Goal: Task Accomplishment & Management: Manage account settings

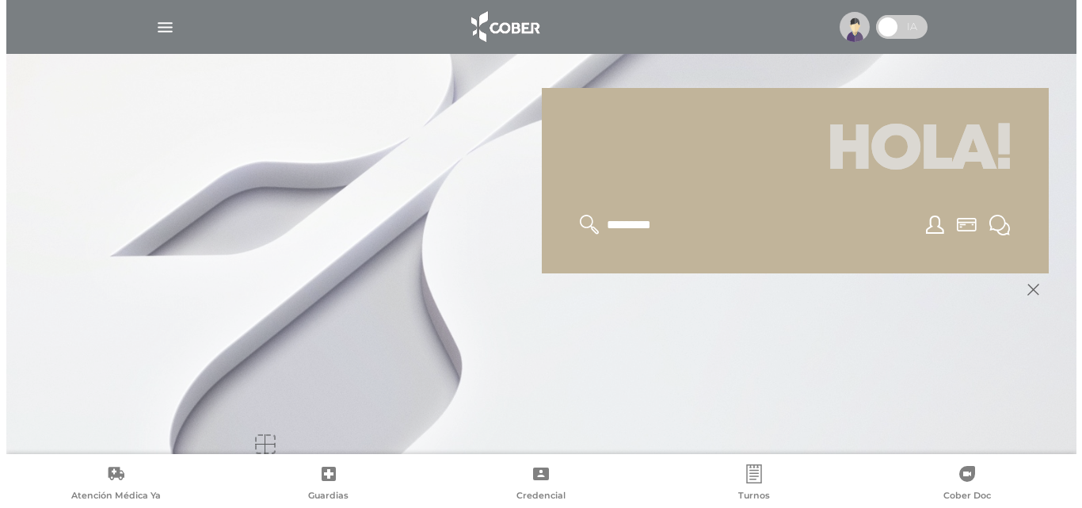
scroll to position [190, 0]
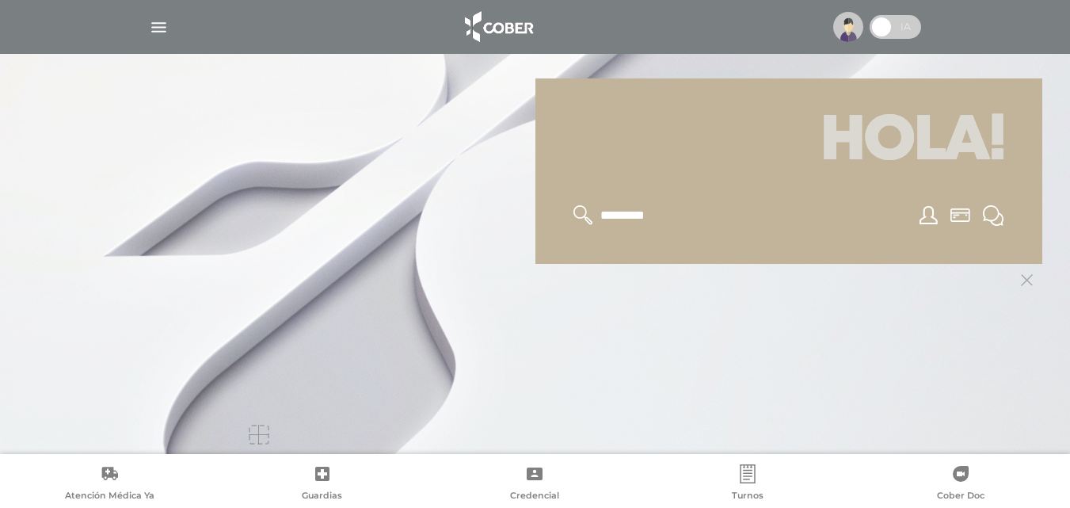
click at [267, 431] on div at bounding box center [259, 434] width 20 height 20
click at [1046, 325] on div at bounding box center [535, 254] width 1070 height 508
click at [1028, 276] on icon at bounding box center [1027, 280] width 12 height 12
click at [158, 29] on img "button" at bounding box center [159, 27] width 20 height 20
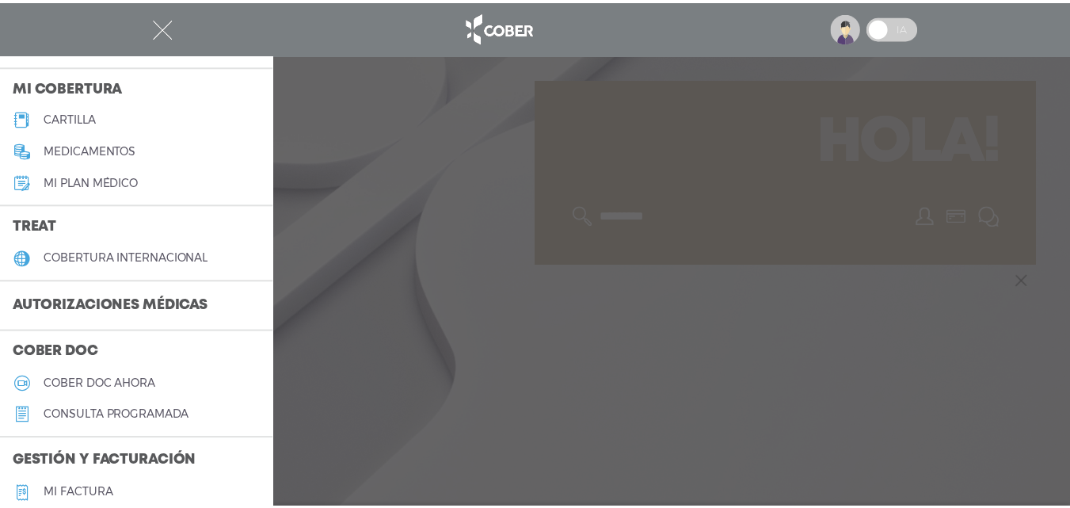
scroll to position [238, 0]
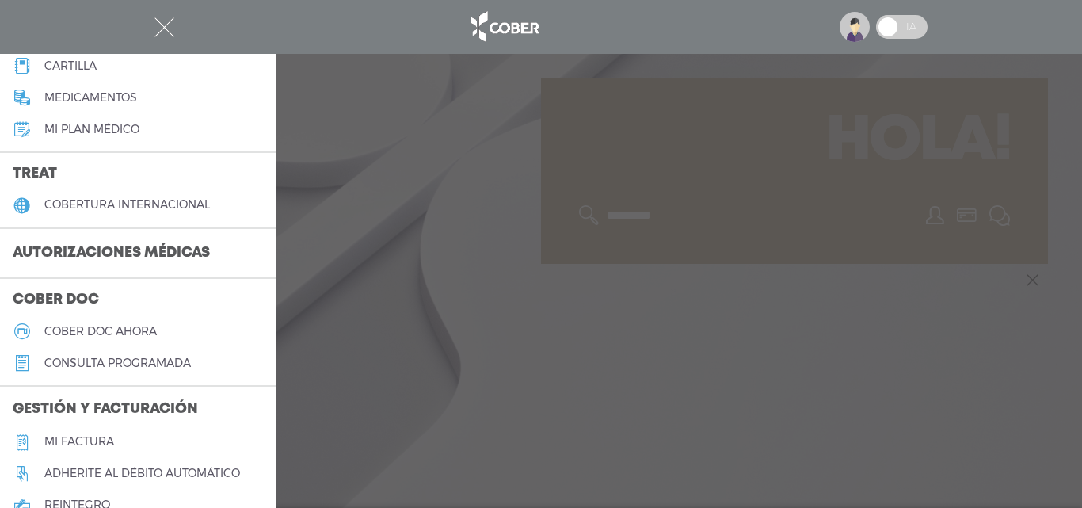
click at [135, 252] on h3 "Autorizaciones médicas" at bounding box center [111, 253] width 223 height 30
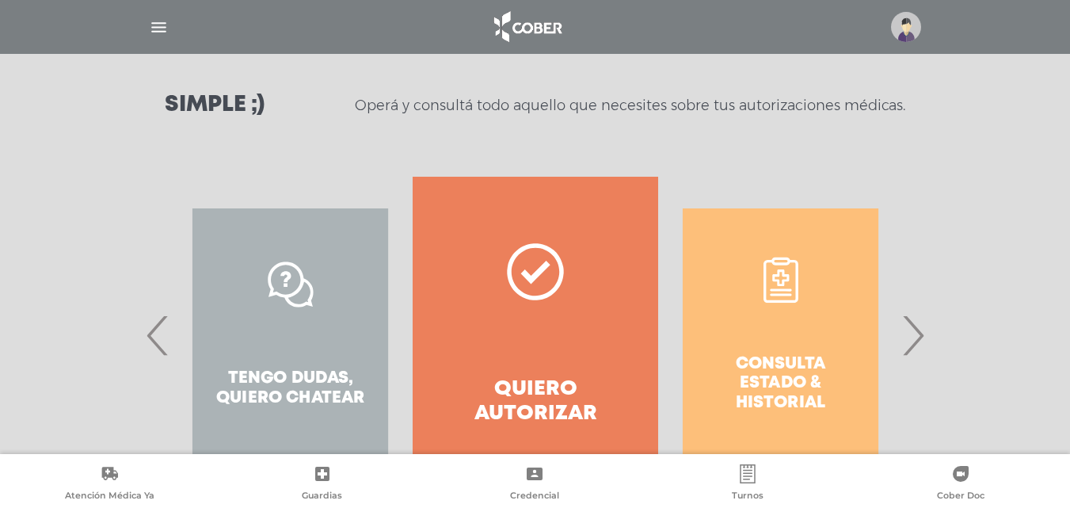
scroll to position [287, 0]
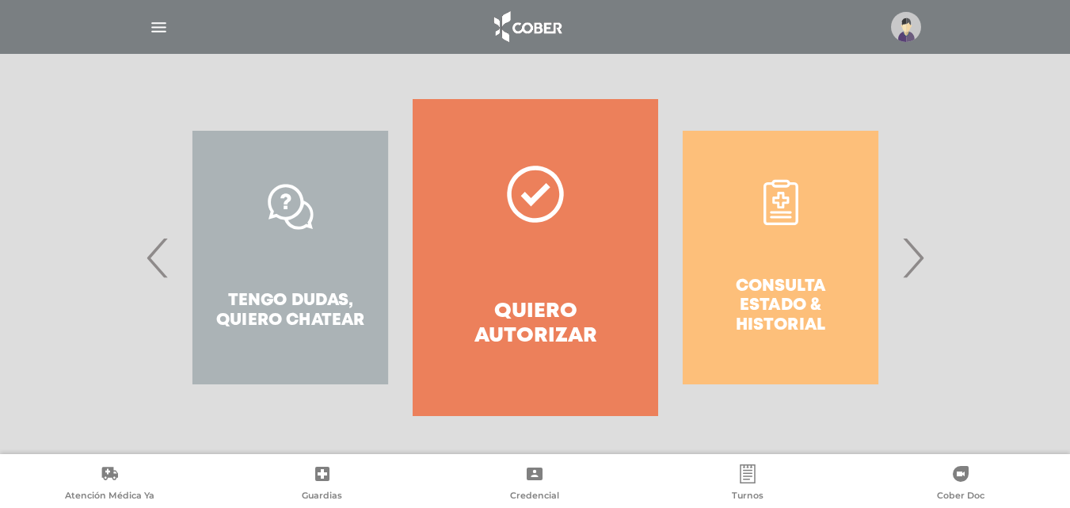
click at [918, 259] on span "›" at bounding box center [912, 258] width 31 height 86
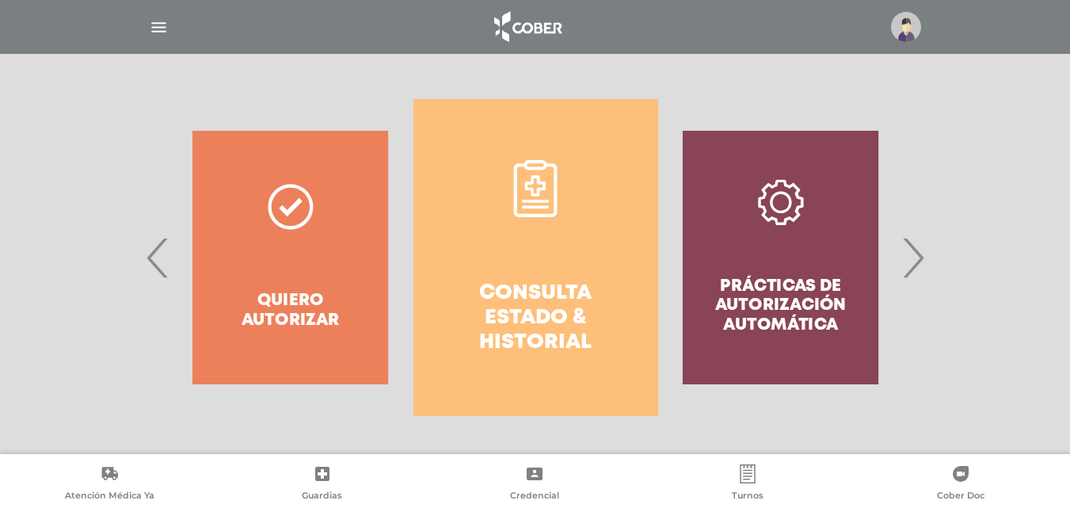
click at [571, 265] on link "Consulta estado & historial" at bounding box center [535, 257] width 245 height 317
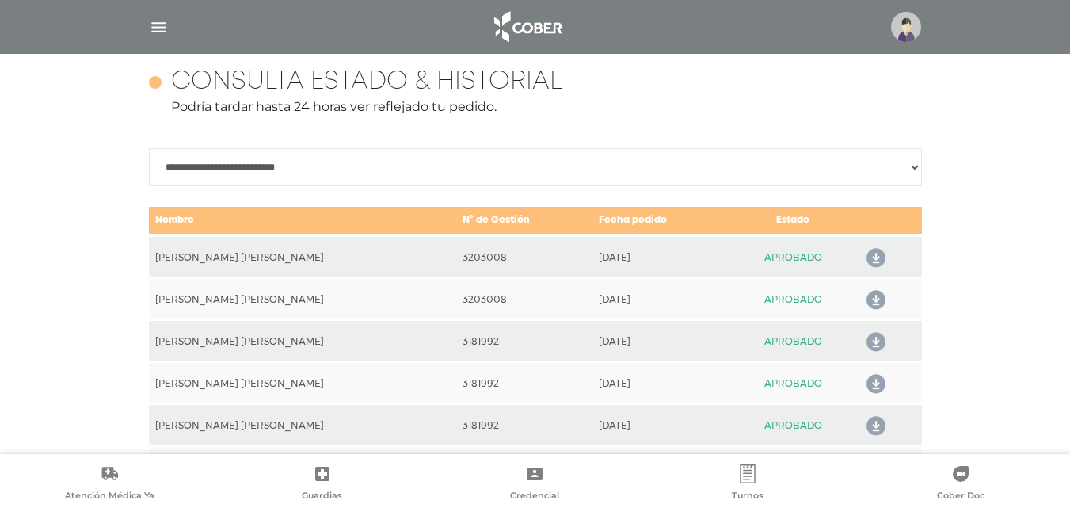
scroll to position [703, 0]
click at [863, 299] on icon at bounding box center [872, 299] width 25 height 25
click at [862, 256] on icon at bounding box center [872, 257] width 25 height 25
click at [865, 334] on icon at bounding box center [872, 341] width 25 height 25
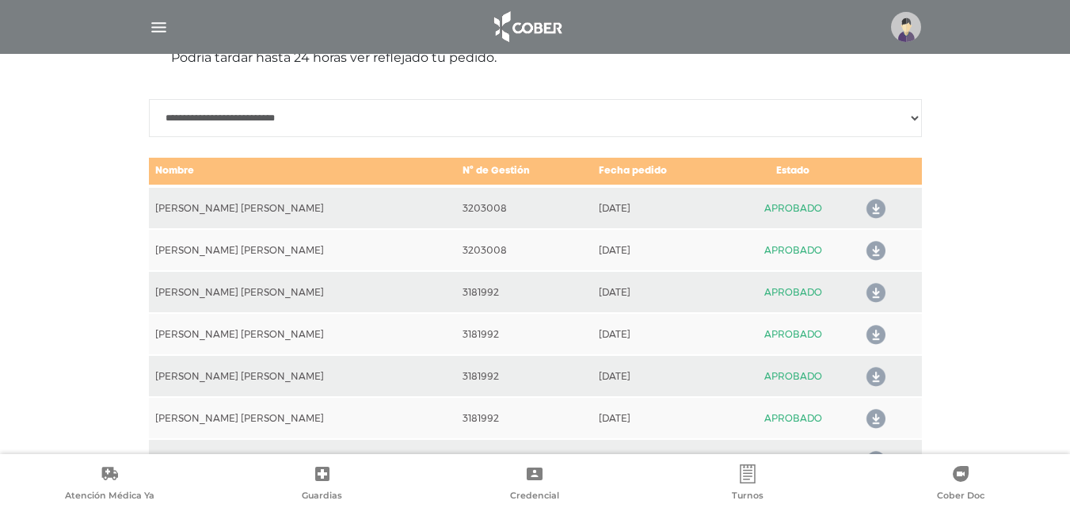
scroll to position [782, 0]
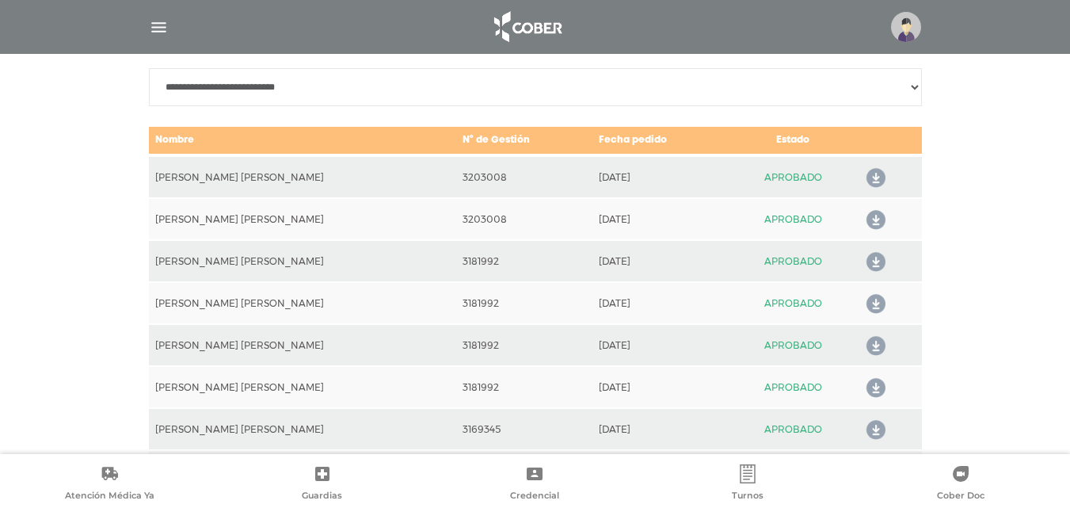
click at [869, 262] on icon at bounding box center [872, 261] width 25 height 25
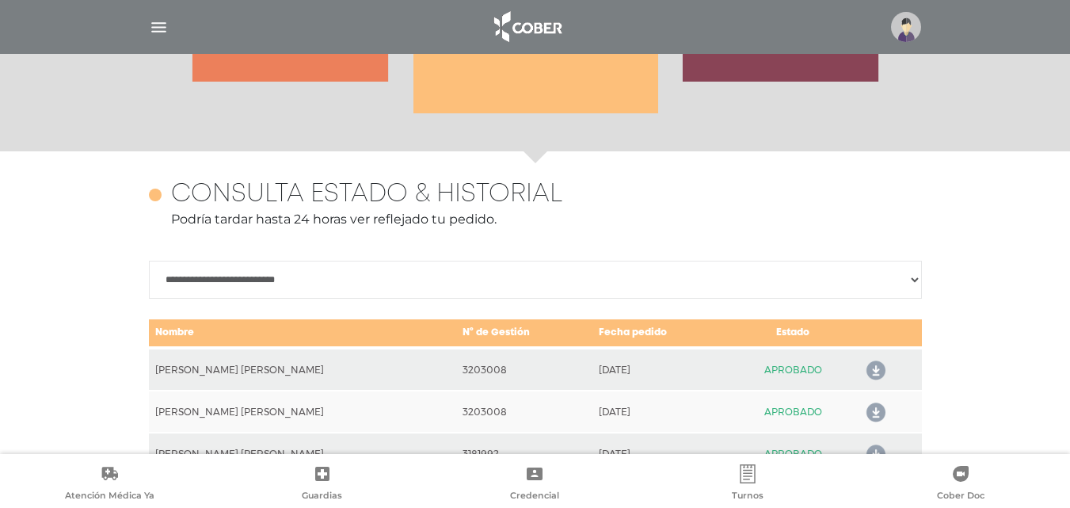
scroll to position [624, 0]
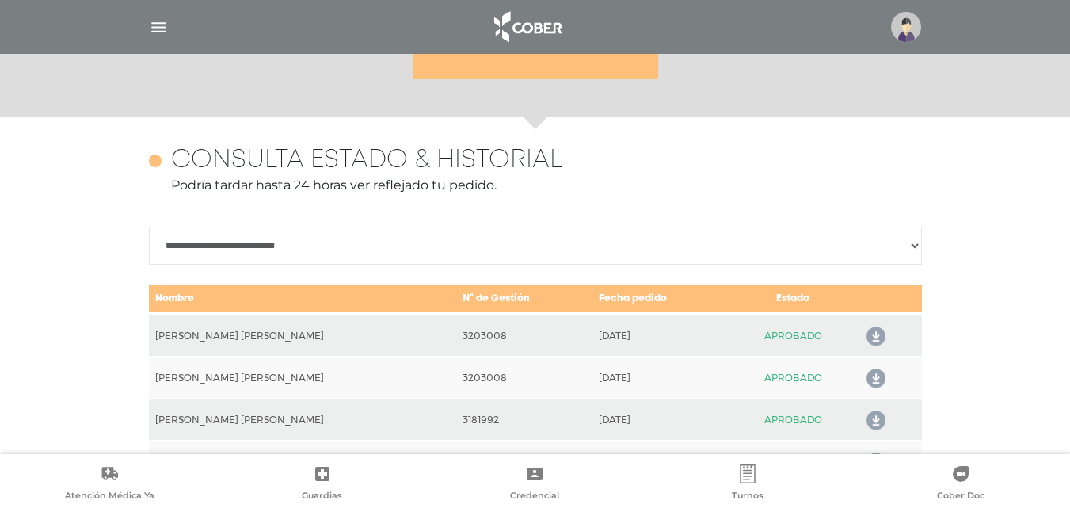
click at [911, 245] on select "**********" at bounding box center [535, 245] width 773 height 38
select select "**********"
click at [149, 226] on select "**********" at bounding box center [535, 245] width 773 height 38
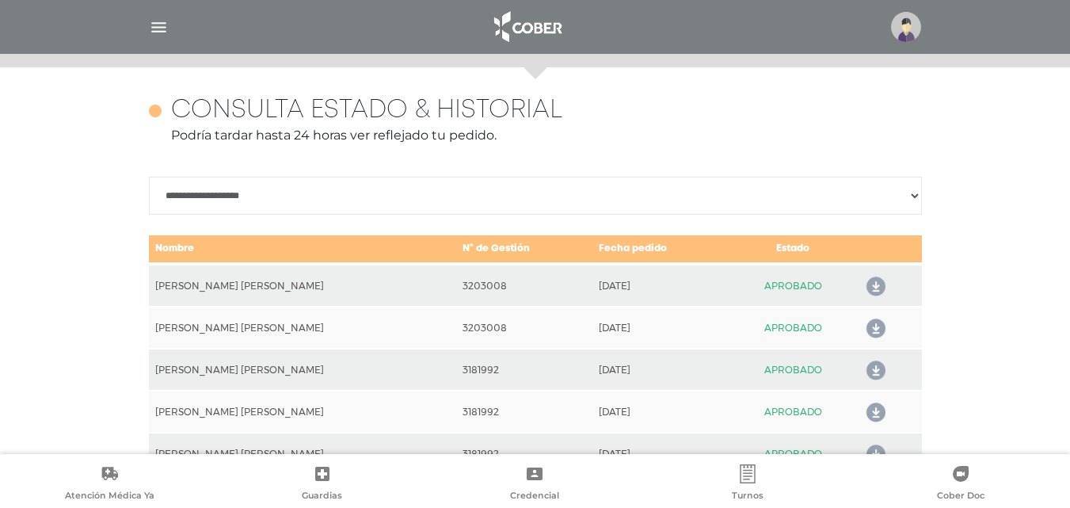
scroll to position [703, 0]
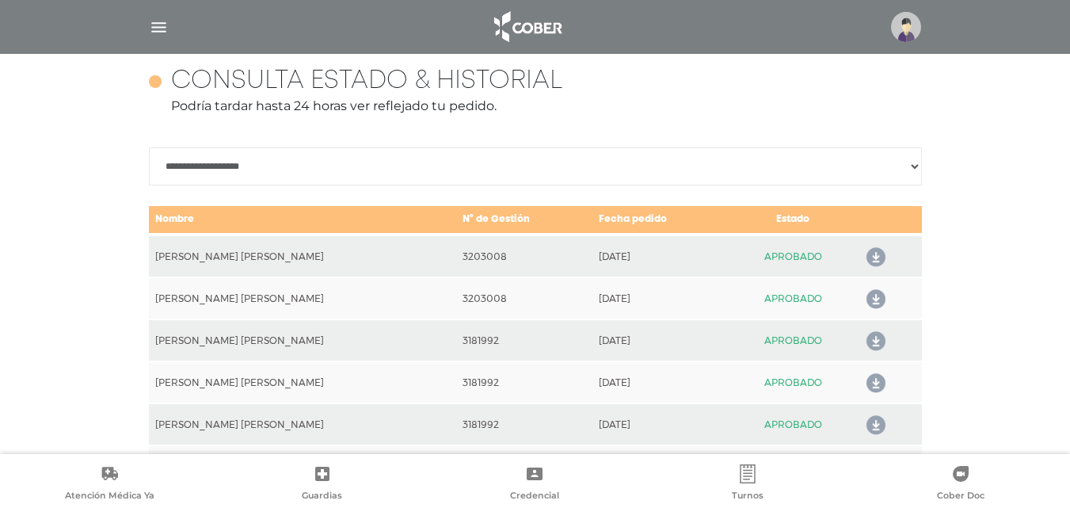
click at [233, 255] on td "VERONESI, ANA MARIA" at bounding box center [303, 255] width 308 height 43
click at [791, 255] on td "APROBADO" at bounding box center [792, 255] width 127 height 43
click at [862, 257] on icon at bounding box center [872, 257] width 25 height 25
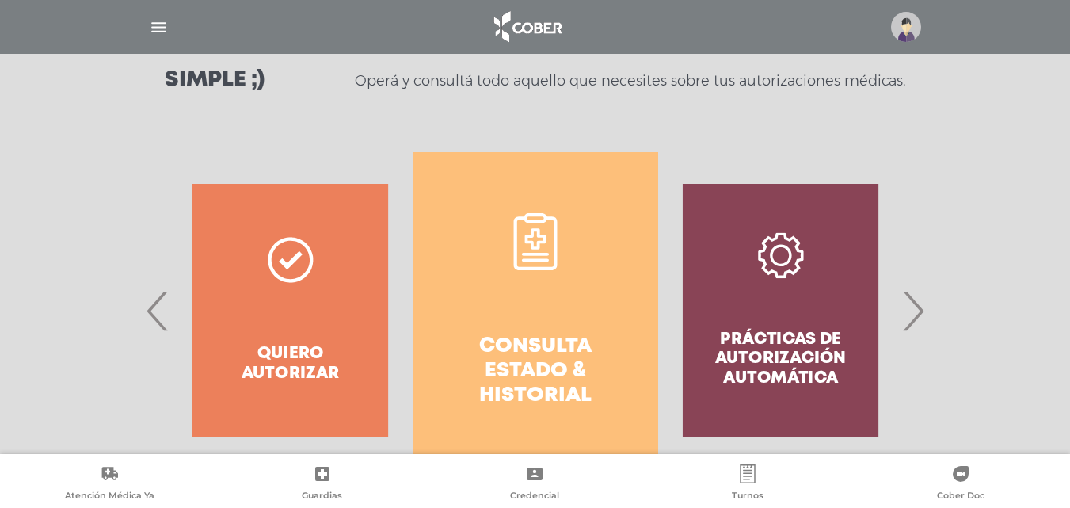
scroll to position [238, 0]
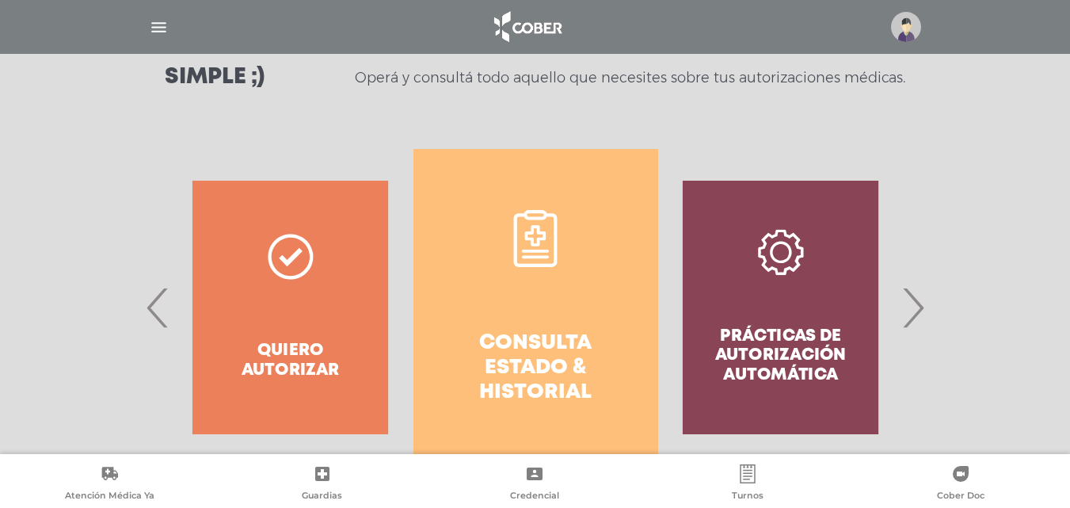
click at [158, 310] on span "‹" at bounding box center [158, 307] width 31 height 86
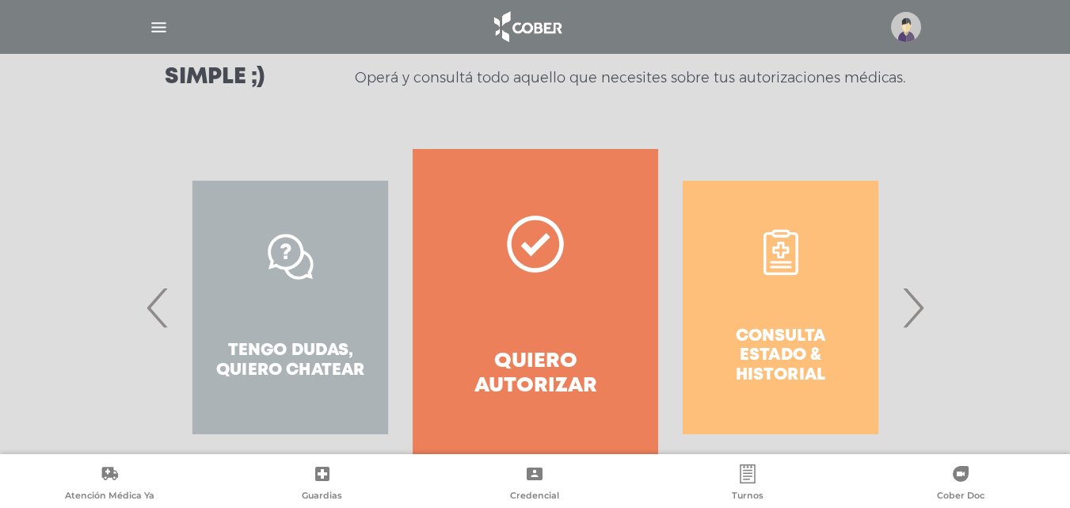
click at [916, 310] on span "›" at bounding box center [912, 307] width 31 height 86
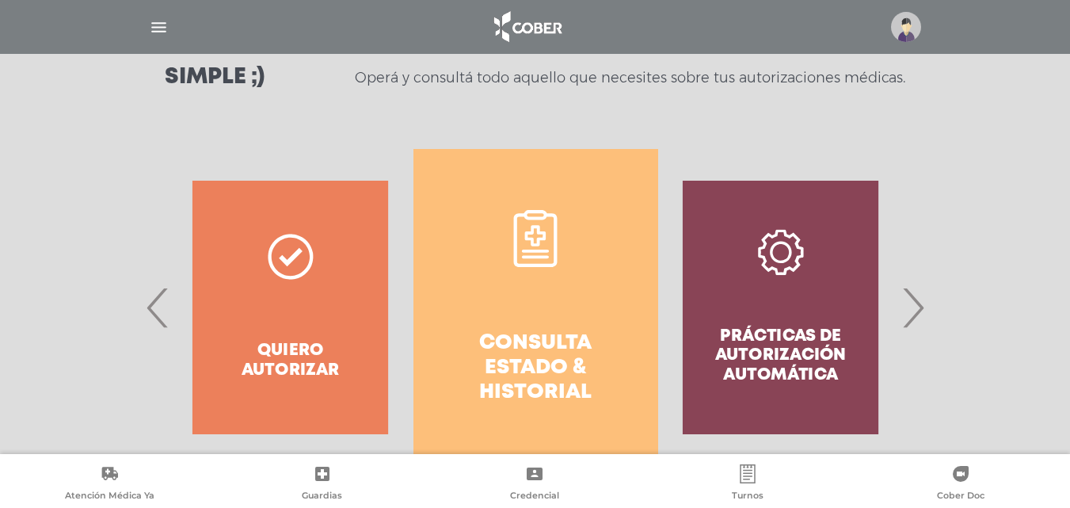
click at [525, 291] on link "Consulta estado & historial" at bounding box center [535, 307] width 245 height 317
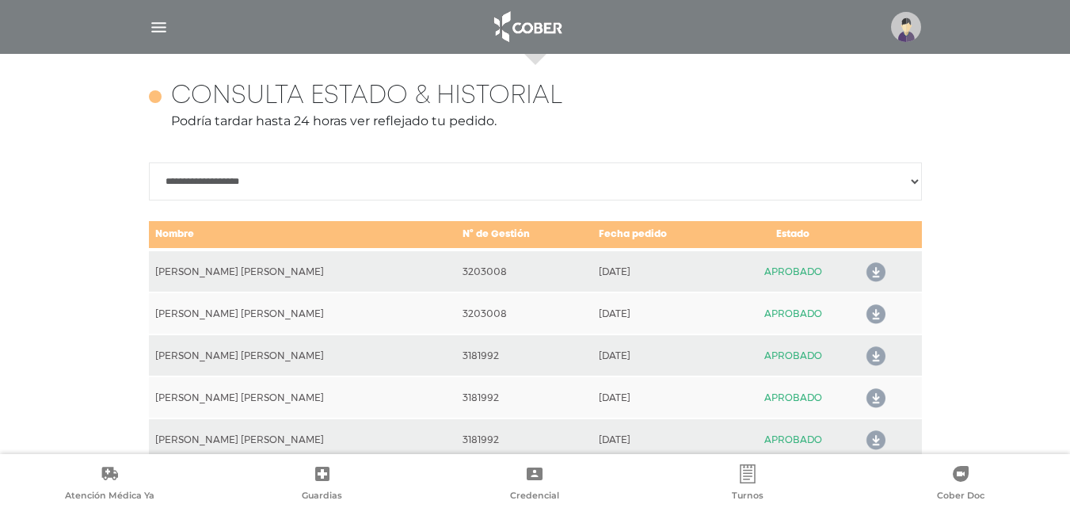
scroll to position [703, 0]
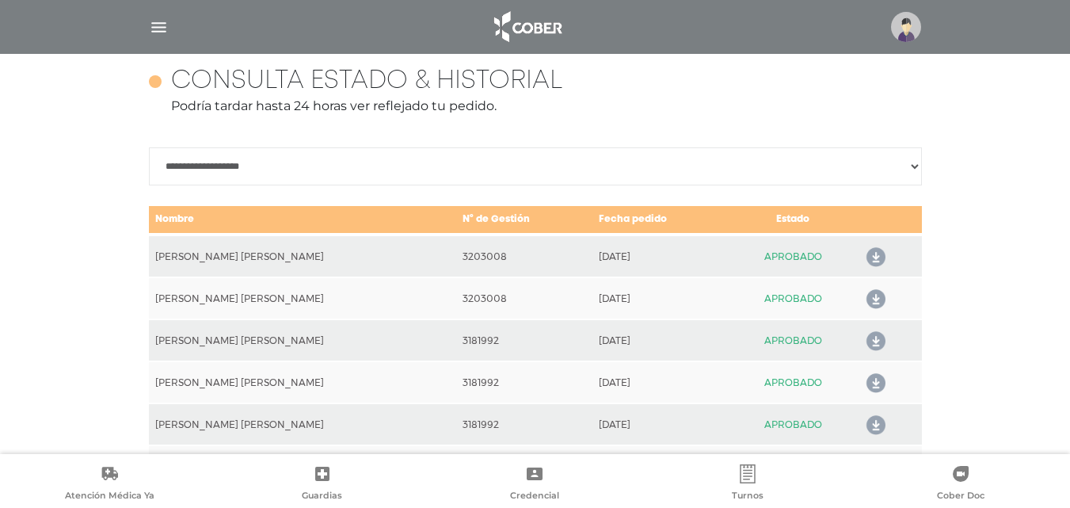
click at [862, 256] on icon at bounding box center [872, 257] width 25 height 25
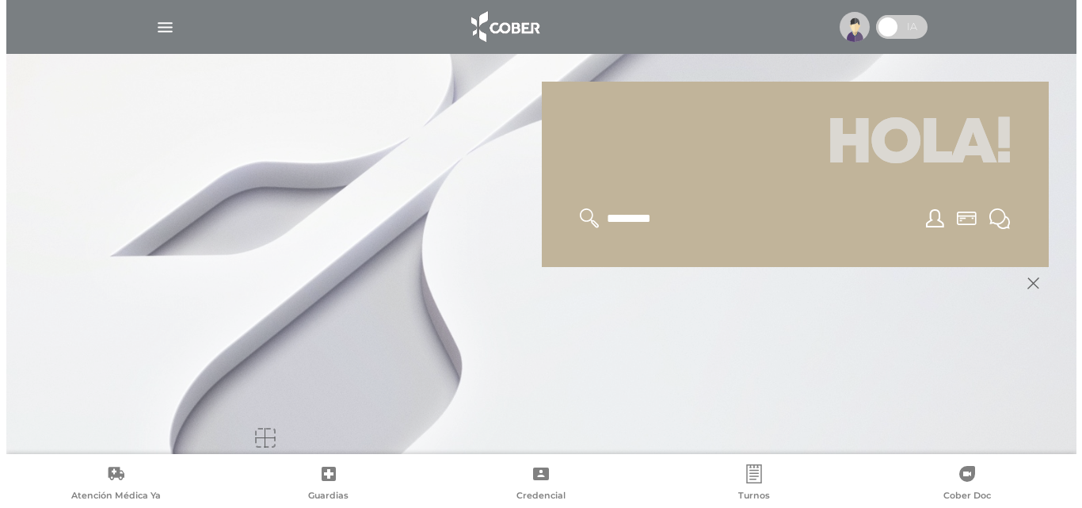
scroll to position [190, 0]
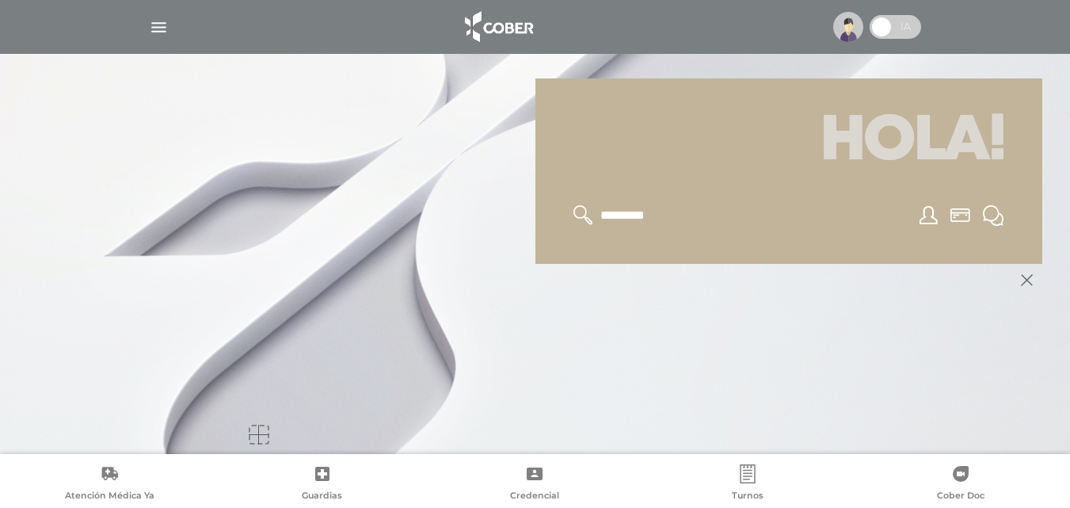
click at [163, 21] on img "button" at bounding box center [159, 27] width 20 height 20
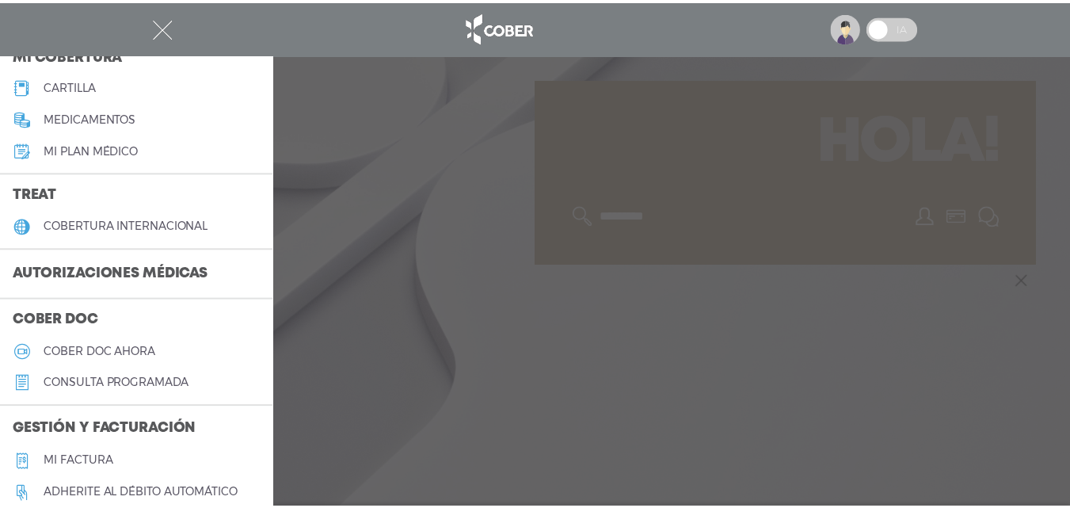
scroll to position [238, 0]
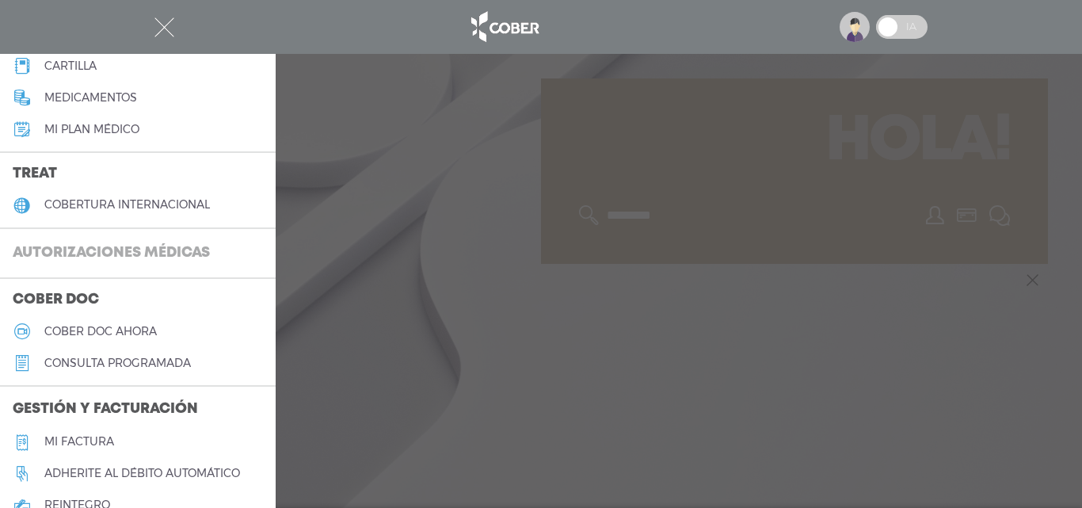
click at [86, 249] on h3 "Autorizaciones médicas" at bounding box center [111, 253] width 223 height 30
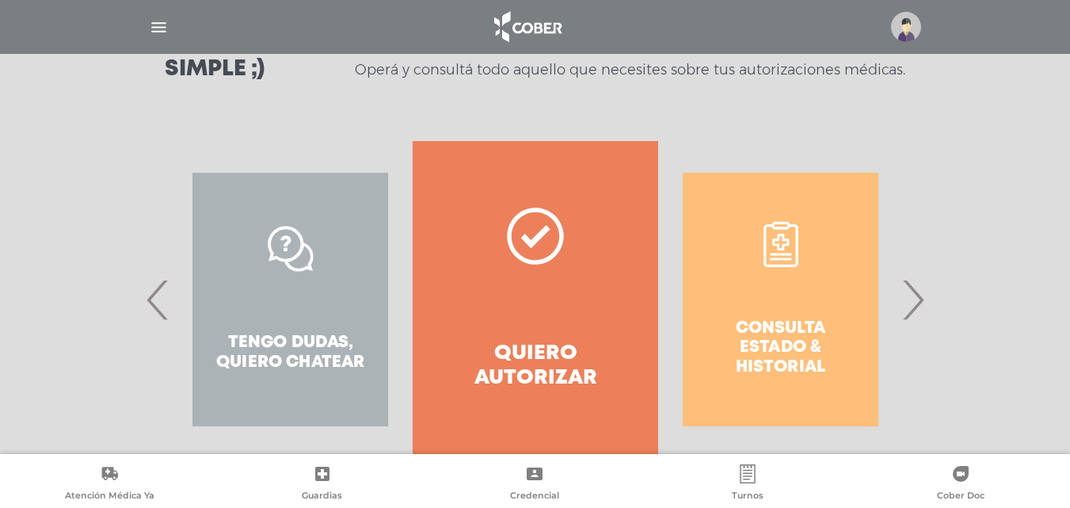
scroll to position [287, 0]
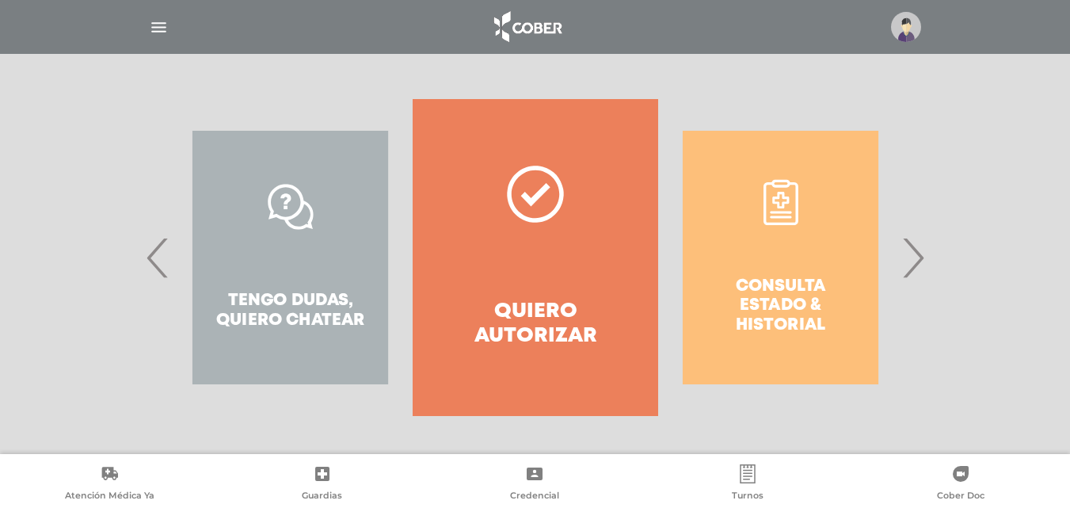
click at [914, 263] on span "›" at bounding box center [912, 258] width 31 height 86
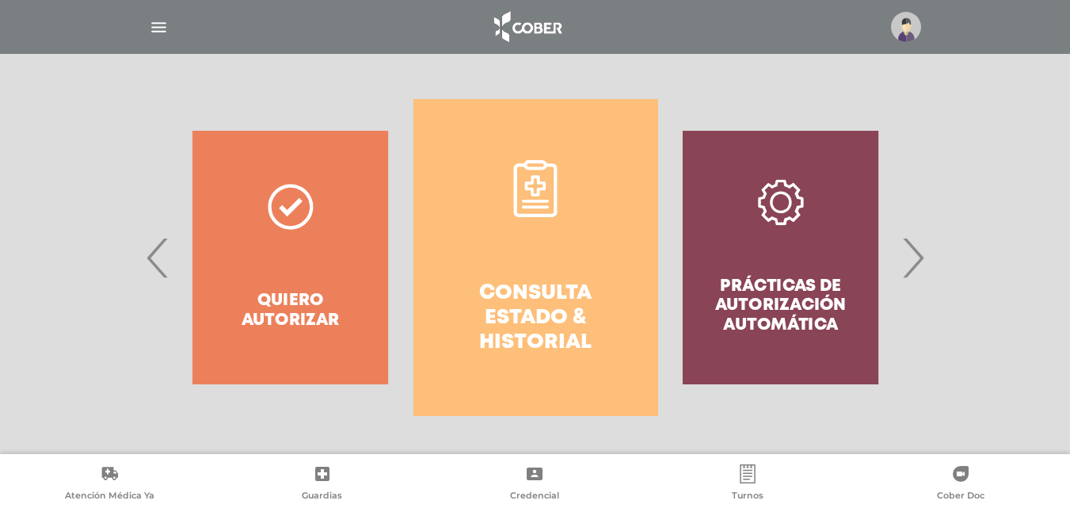
click at [527, 255] on link "Consulta estado & historial" at bounding box center [535, 257] width 245 height 317
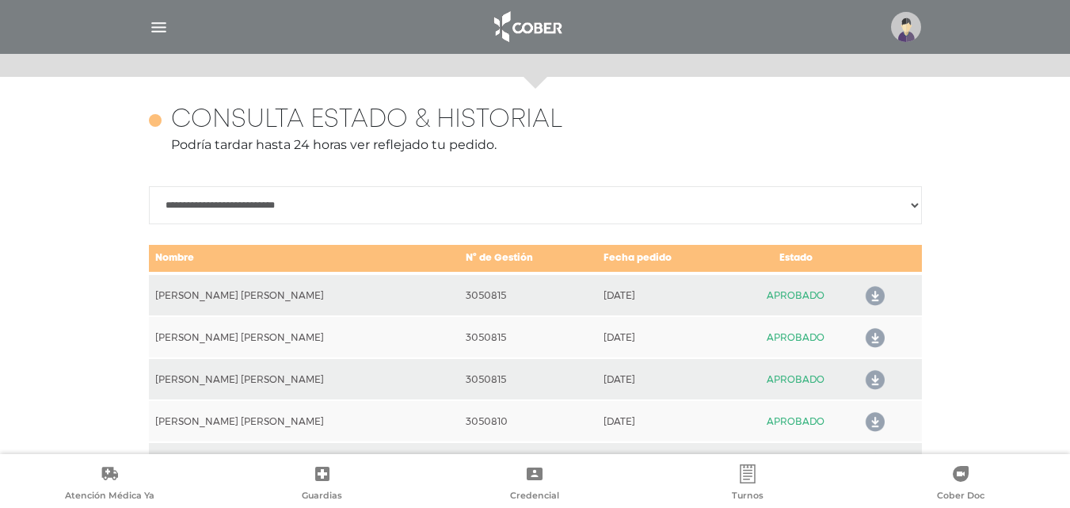
scroll to position [703, 0]
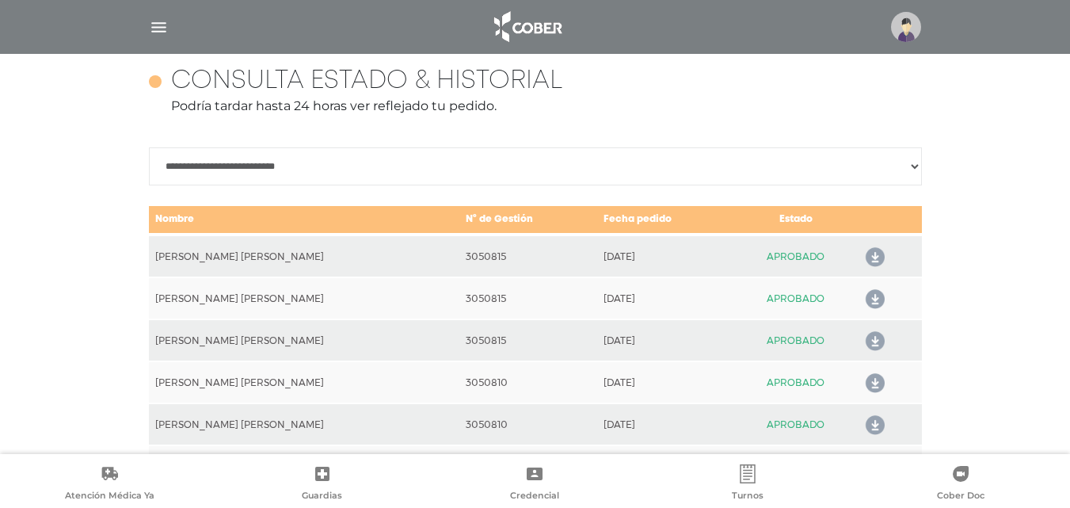
click at [868, 254] on icon at bounding box center [871, 257] width 25 height 25
click at [529, 172] on select "**********" at bounding box center [535, 166] width 773 height 38
select select "**********"
click at [149, 163] on select "**********" at bounding box center [535, 166] width 773 height 38
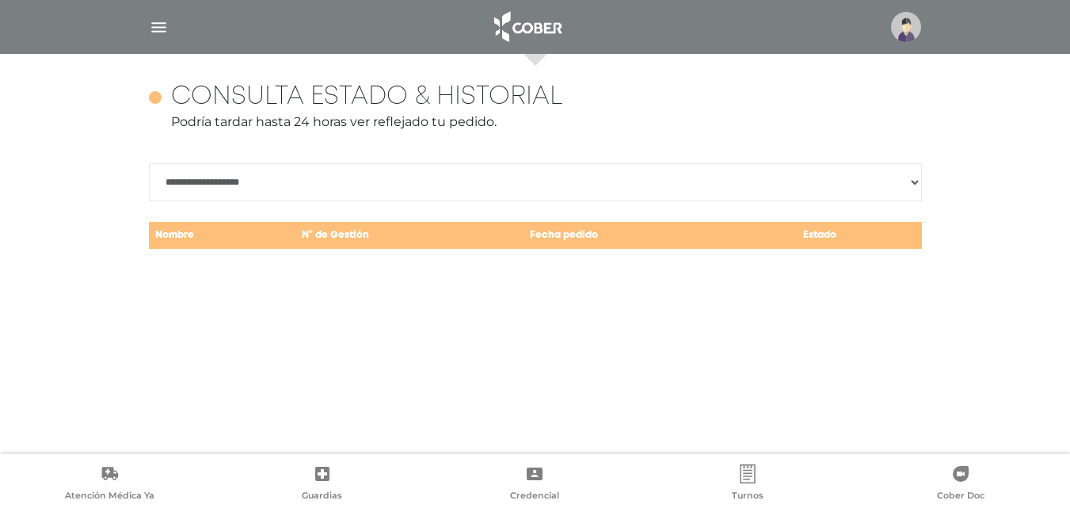
scroll to position [687, 0]
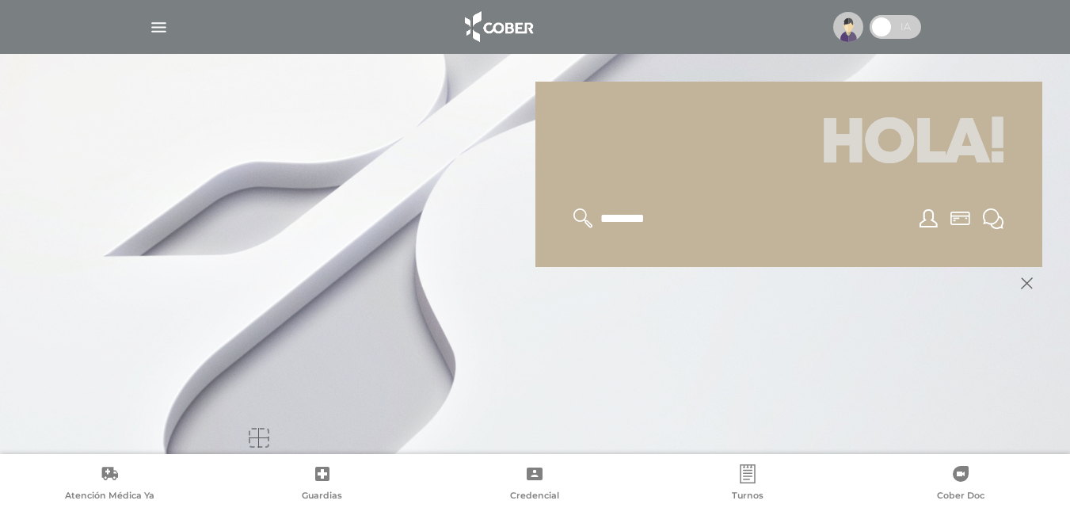
scroll to position [190, 0]
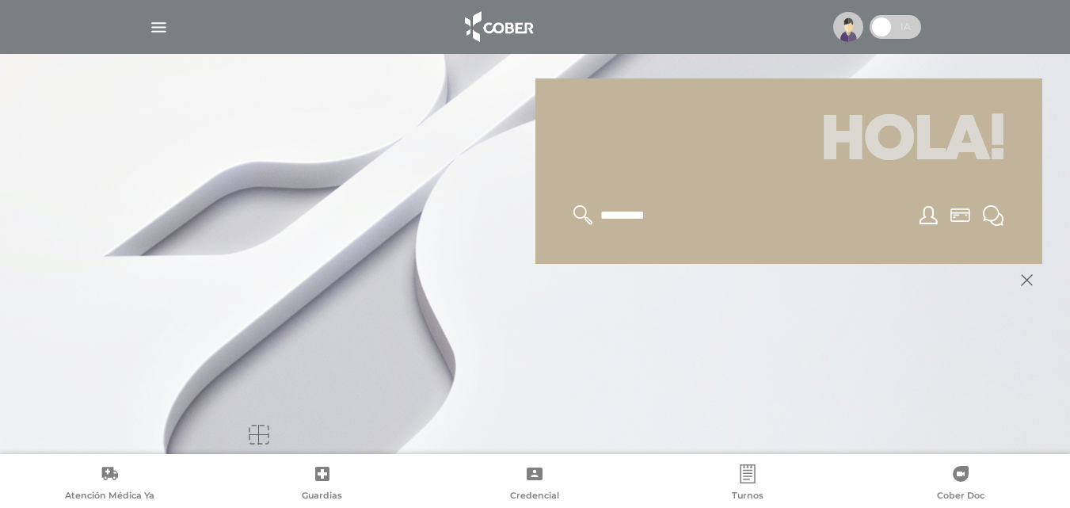
click at [722, 233] on div at bounding box center [788, 215] width 469 height 59
click at [161, 23] on img "button" at bounding box center [159, 27] width 20 height 20
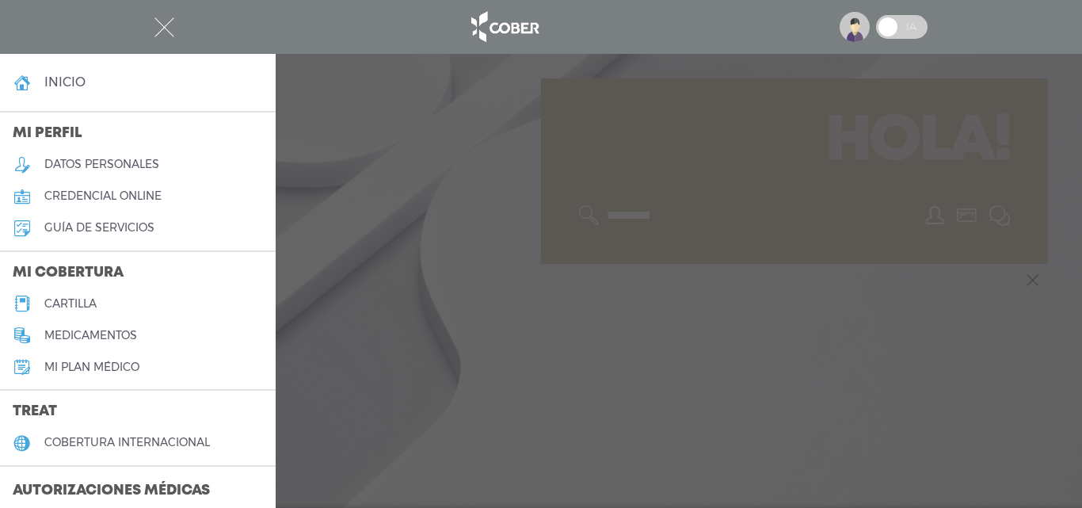
click at [114, 489] on h3 "Autorizaciones médicas" at bounding box center [111, 491] width 223 height 30
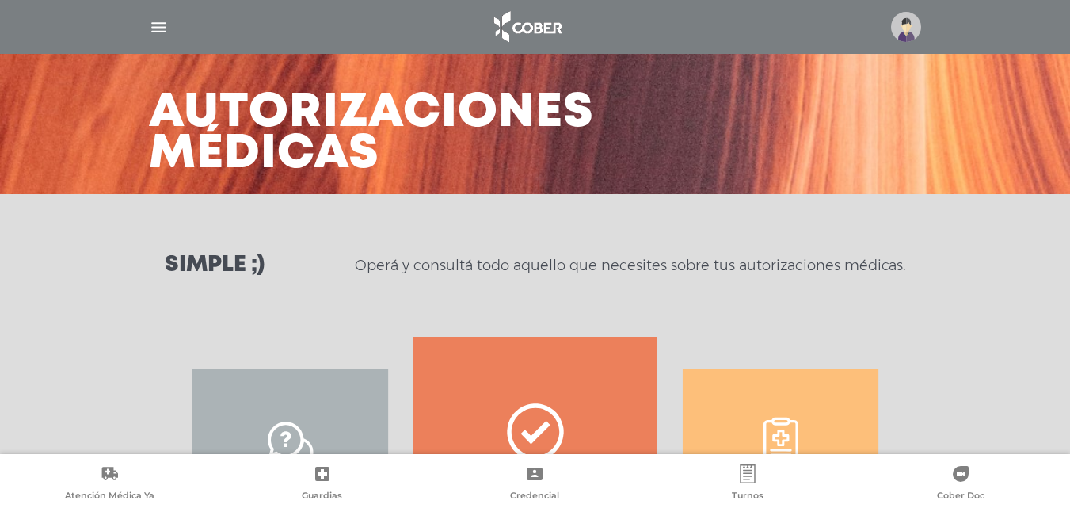
scroll to position [238, 0]
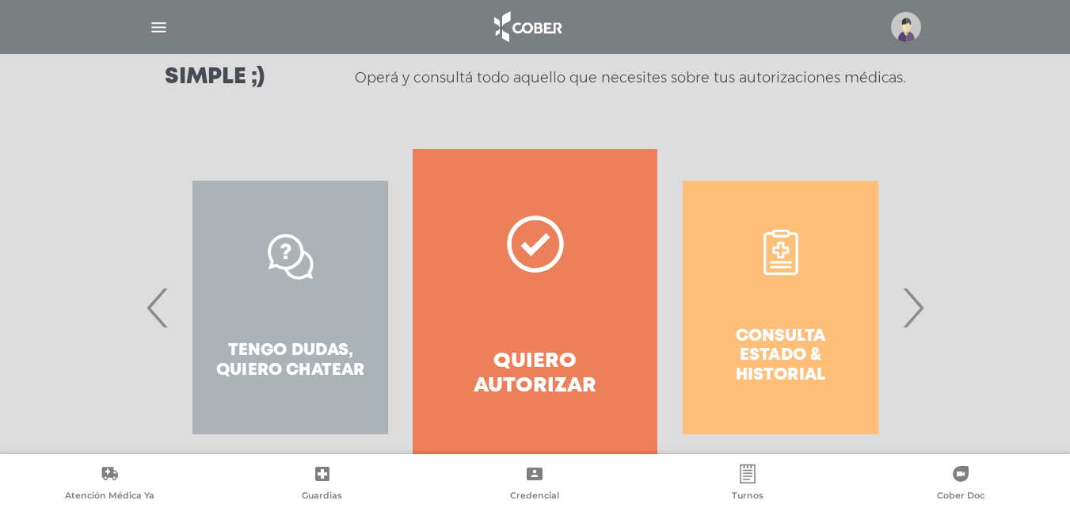
click at [921, 306] on span "›" at bounding box center [912, 307] width 31 height 86
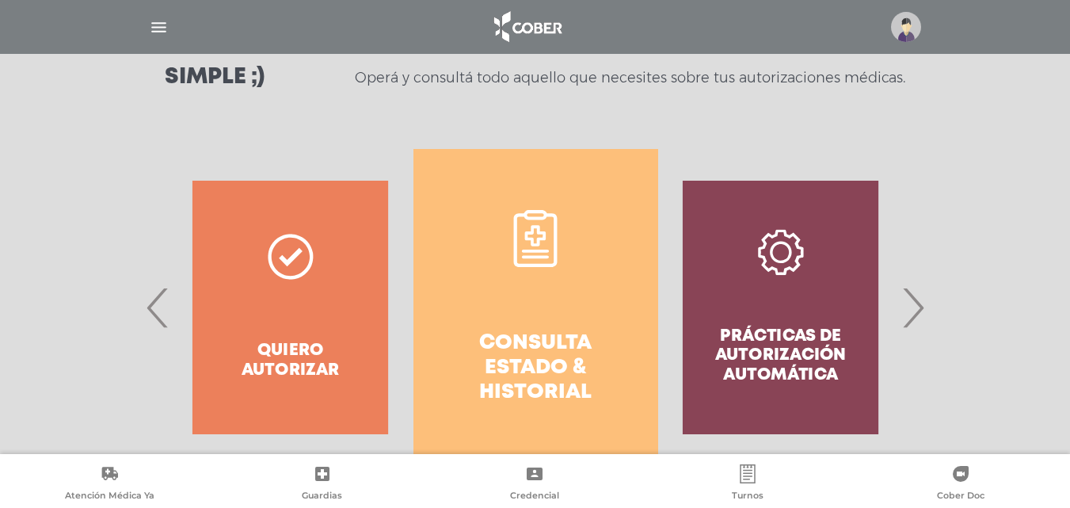
click at [541, 305] on link "Consulta estado & historial" at bounding box center [535, 307] width 245 height 317
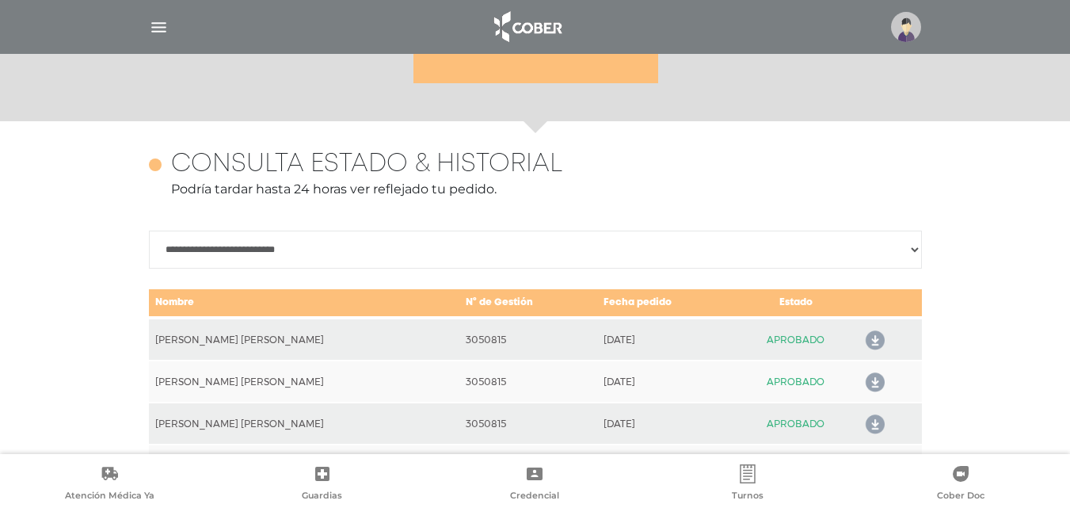
scroll to position [703, 0]
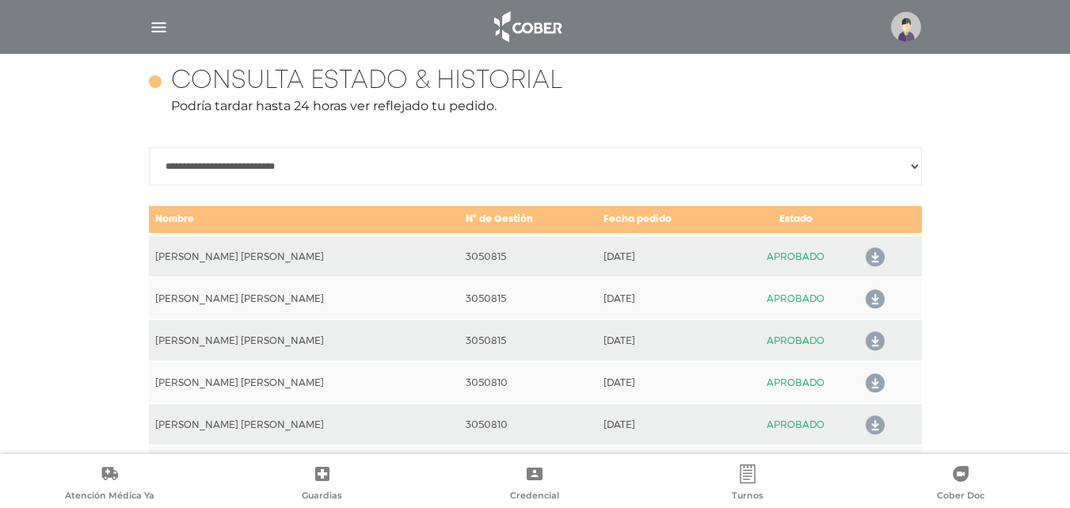
click at [913, 163] on select "**********" at bounding box center [535, 166] width 773 height 38
select select "**********"
click at [149, 163] on select "**********" at bounding box center [535, 166] width 773 height 38
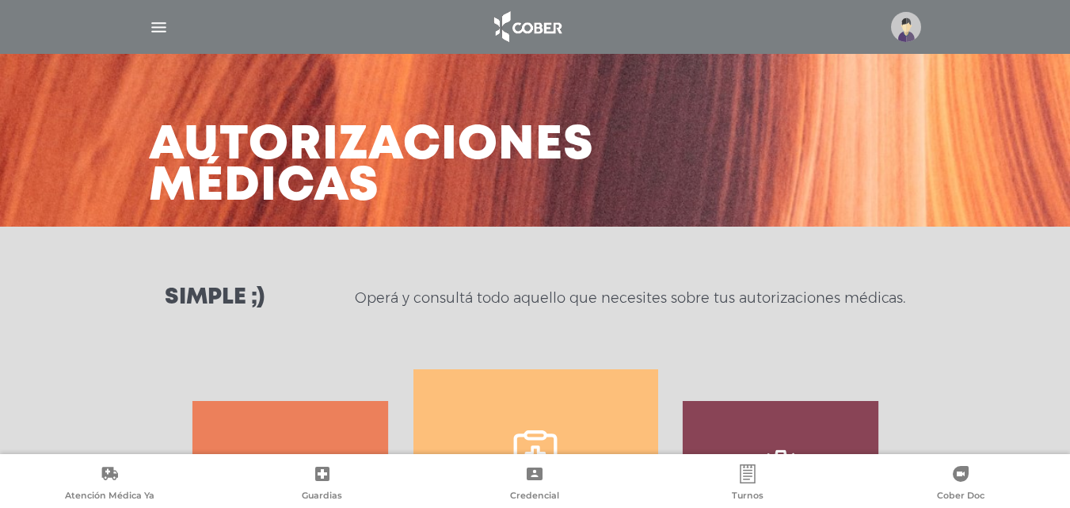
scroll to position [0, 0]
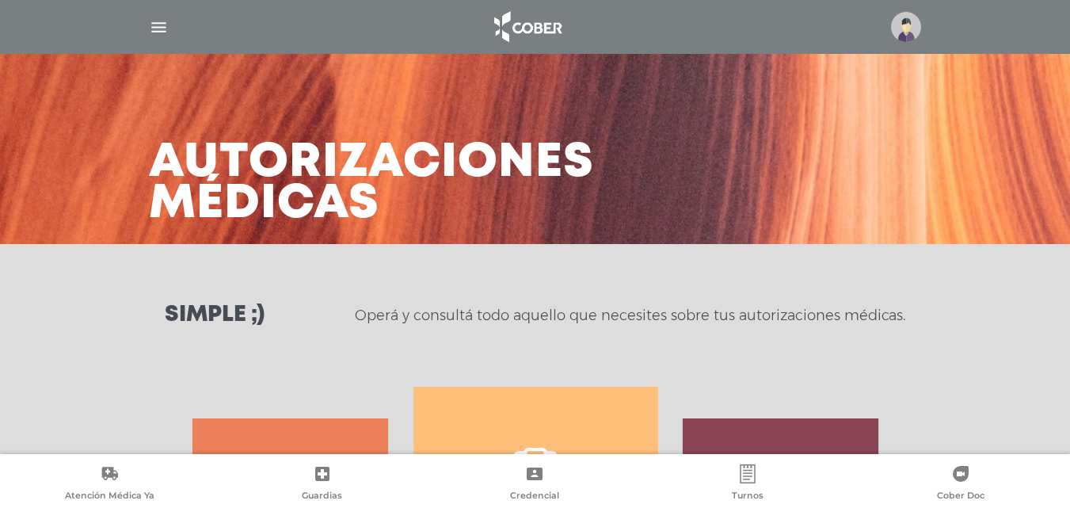
click at [900, 13] on img at bounding box center [906, 27] width 30 height 30
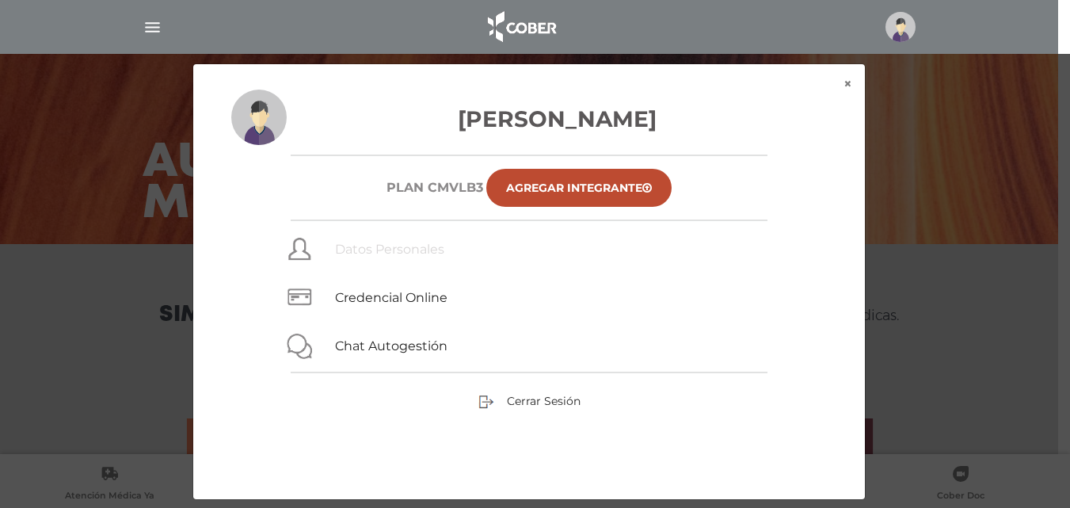
click at [405, 252] on link "Datos Personales" at bounding box center [389, 249] width 109 height 15
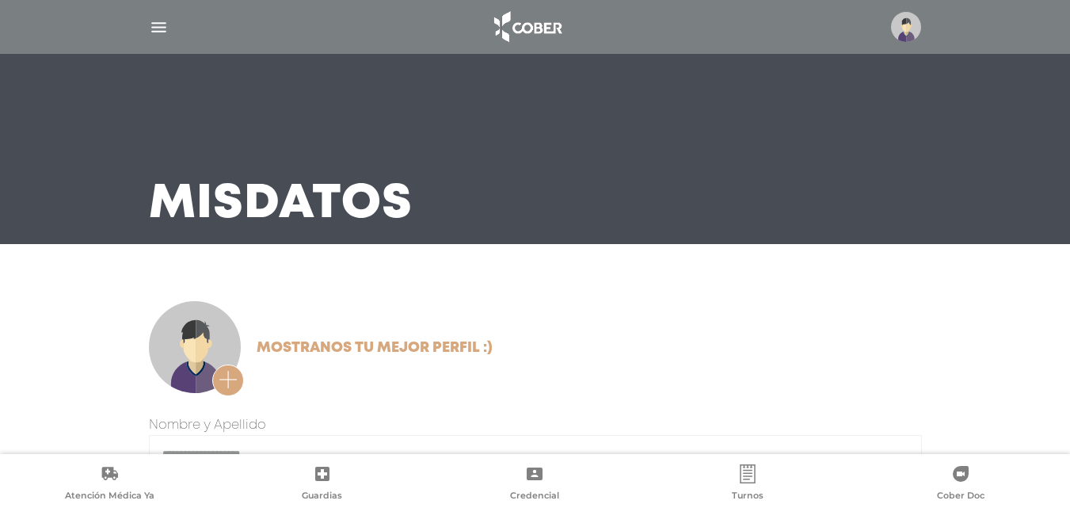
click at [905, 26] on img at bounding box center [906, 27] width 30 height 30
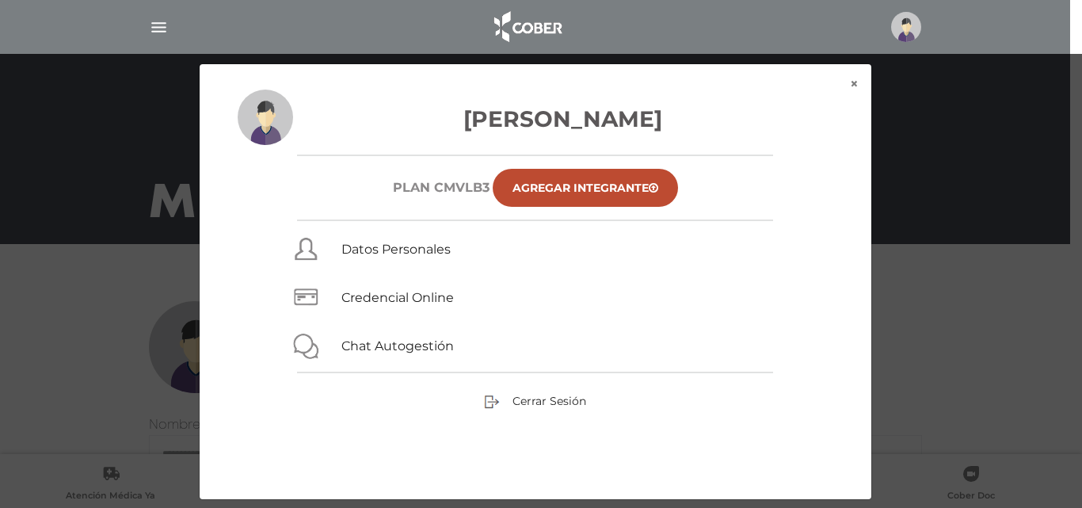
click at [594, 181] on link "Agregar Integrante" at bounding box center [585, 188] width 185 height 38
click at [849, 80] on button "×" at bounding box center [854, 84] width 34 height 40
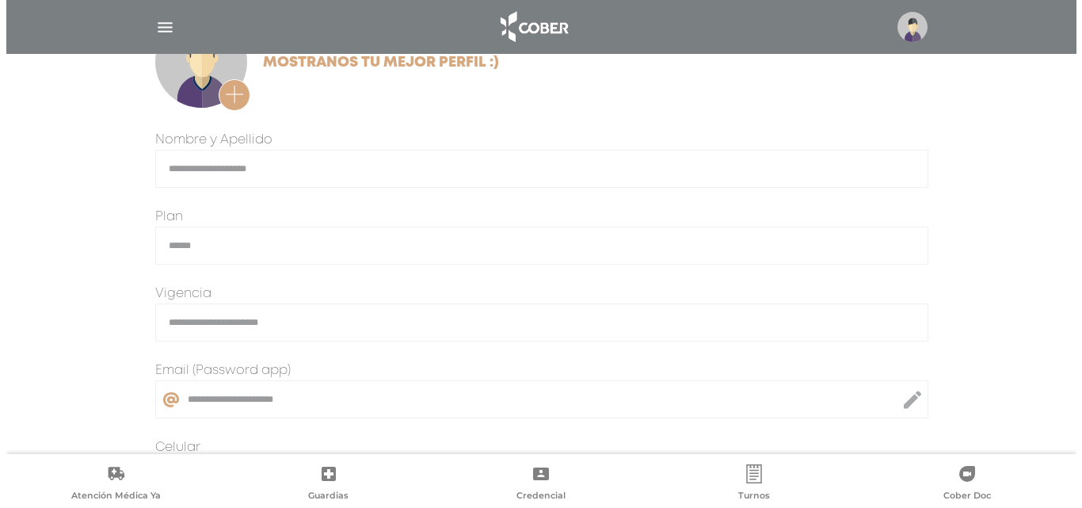
scroll to position [317, 0]
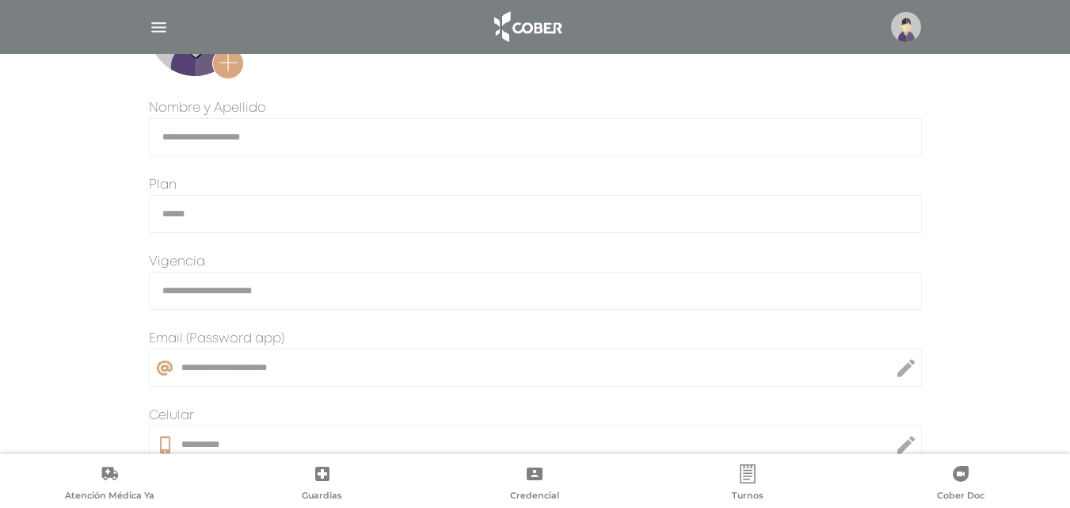
click at [156, 21] on img "button" at bounding box center [159, 27] width 20 height 20
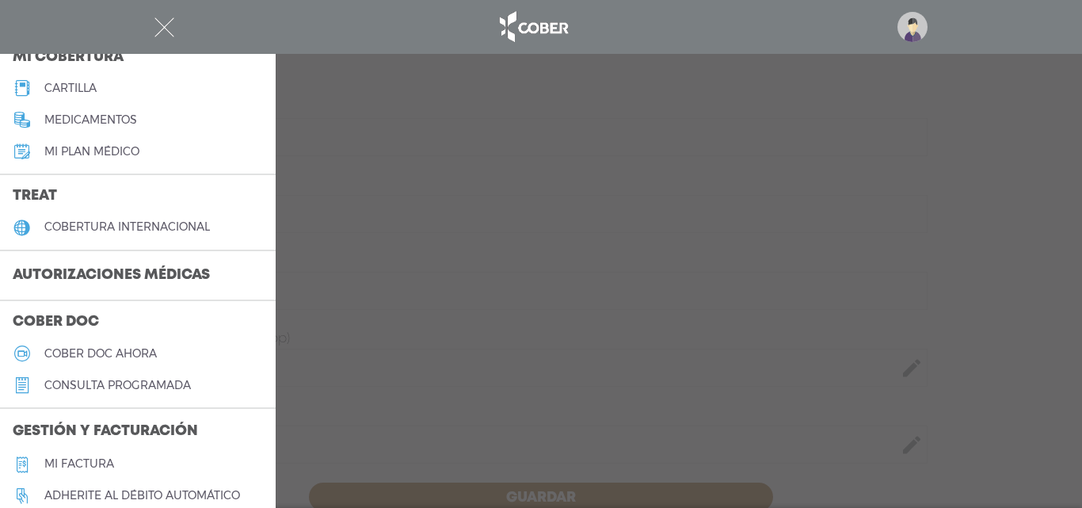
scroll to position [160, 0]
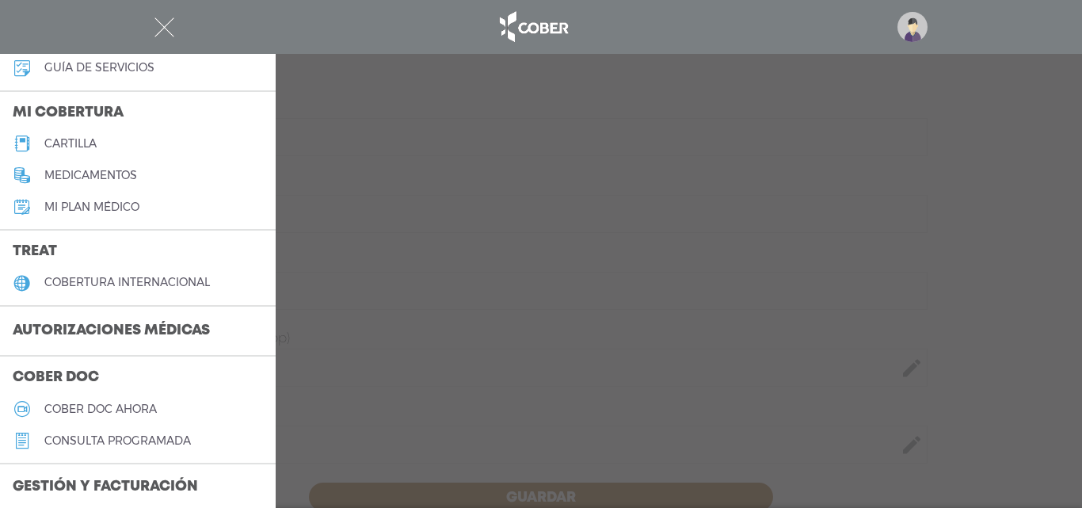
click at [916, 22] on img at bounding box center [912, 27] width 30 height 30
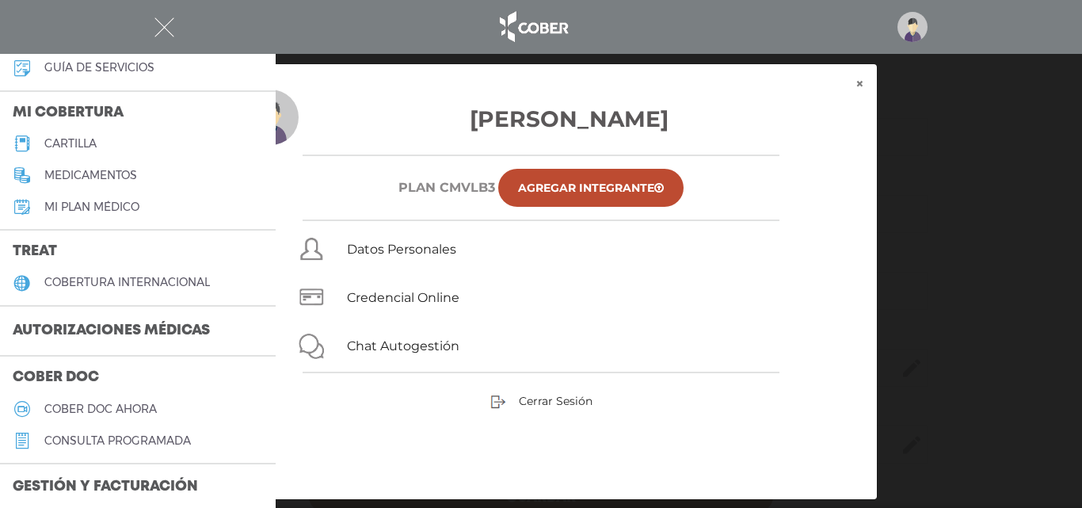
click at [439, 236] on span "Datos Personales" at bounding box center [469, 246] width 244 height 25
click at [434, 248] on link "Datos Personales" at bounding box center [401, 249] width 109 height 15
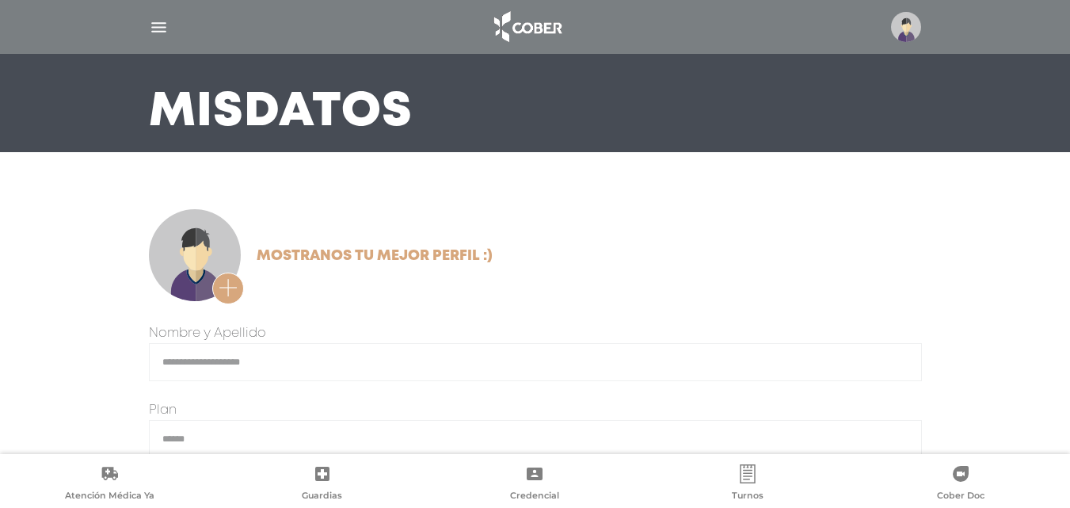
scroll to position [75, 0]
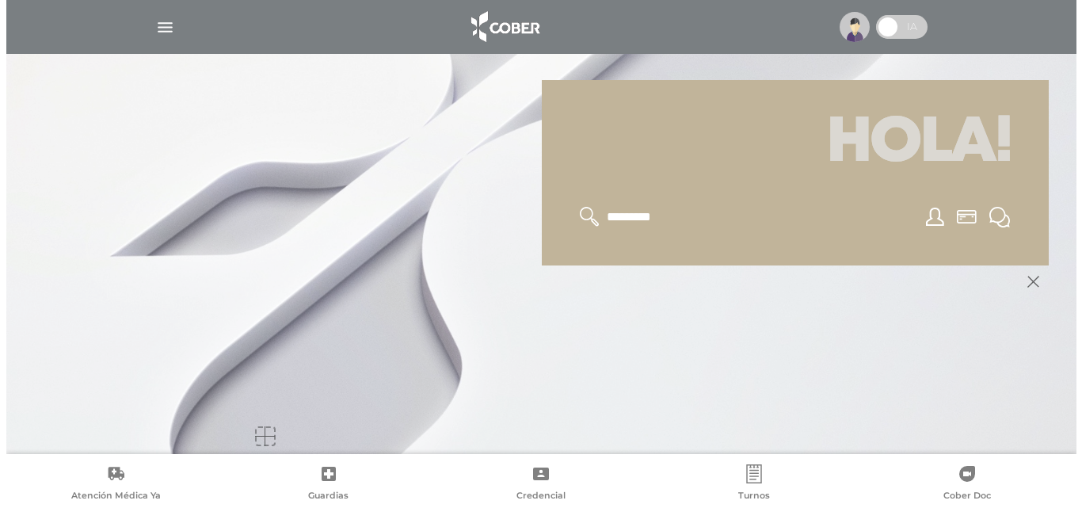
scroll to position [190, 0]
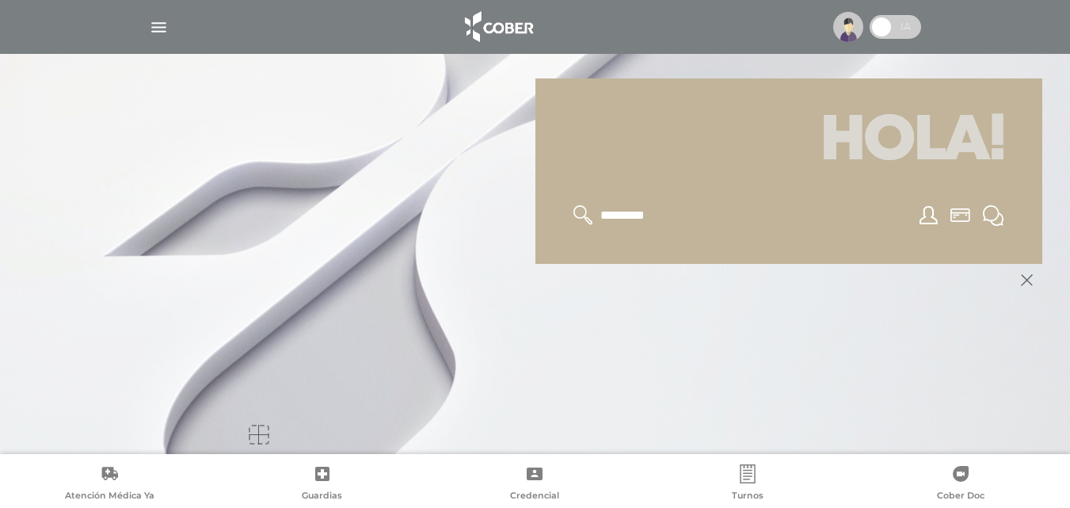
click at [155, 26] on img "button" at bounding box center [159, 27] width 20 height 20
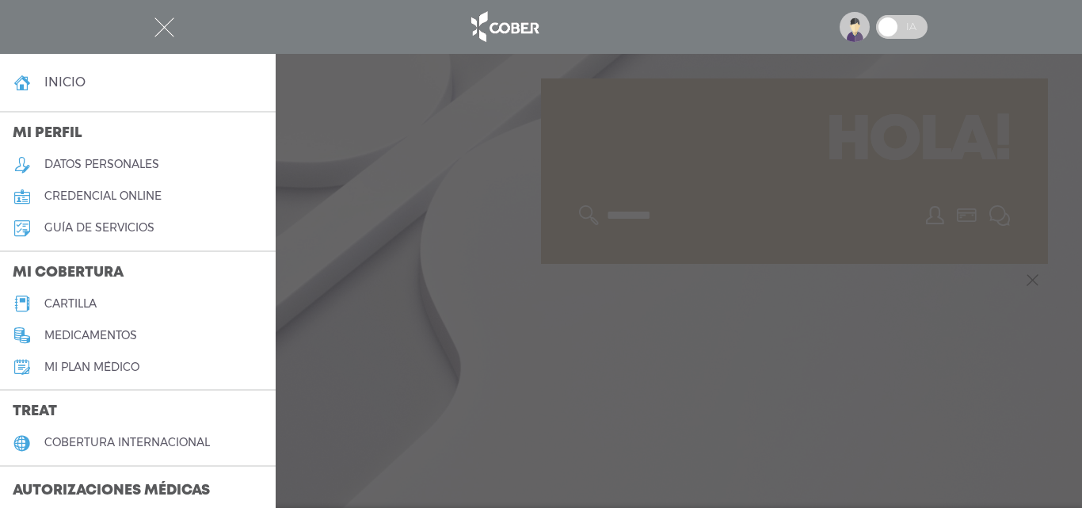
click at [505, 134] on div at bounding box center [541, 254] width 1082 height 508
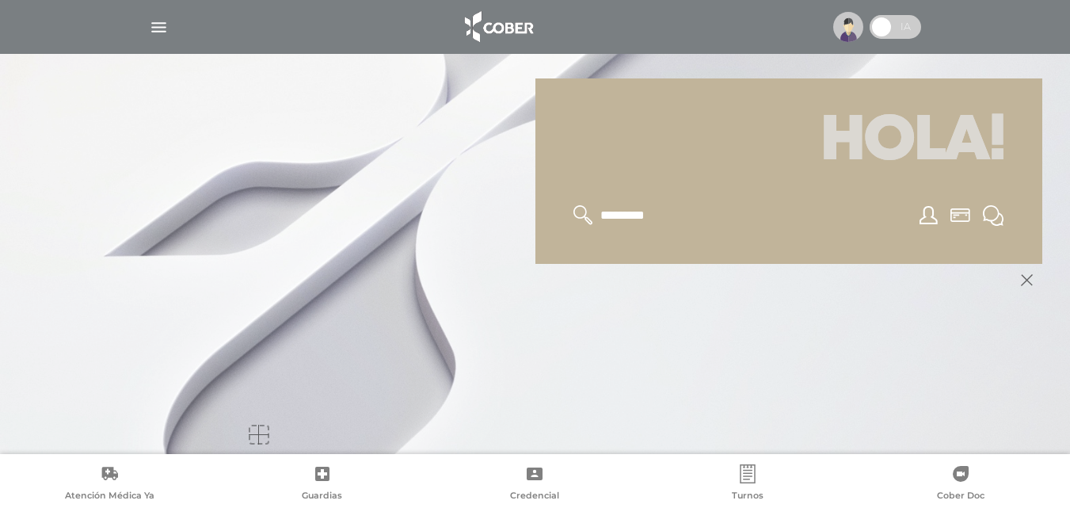
click at [161, 26] on img "button" at bounding box center [159, 27] width 20 height 20
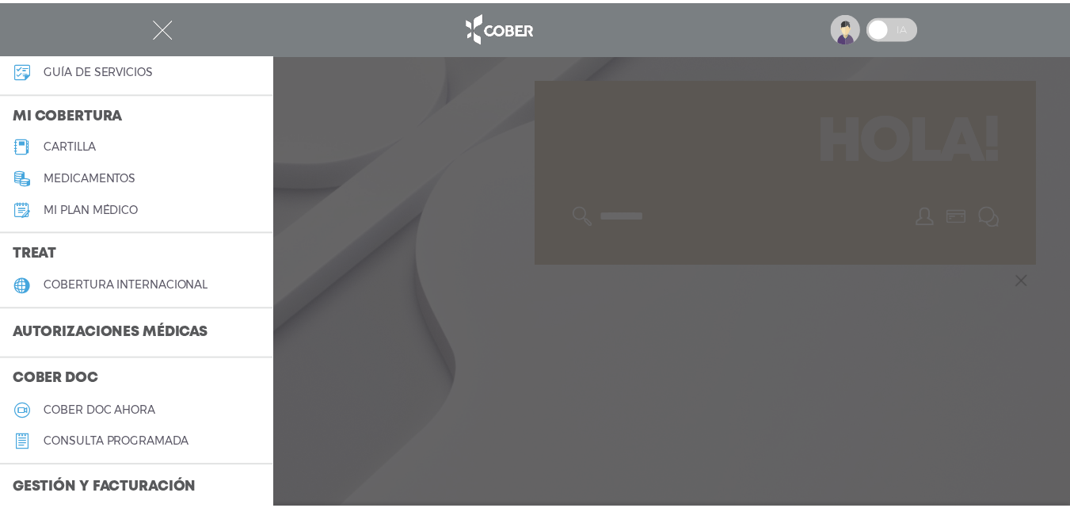
scroll to position [158, 0]
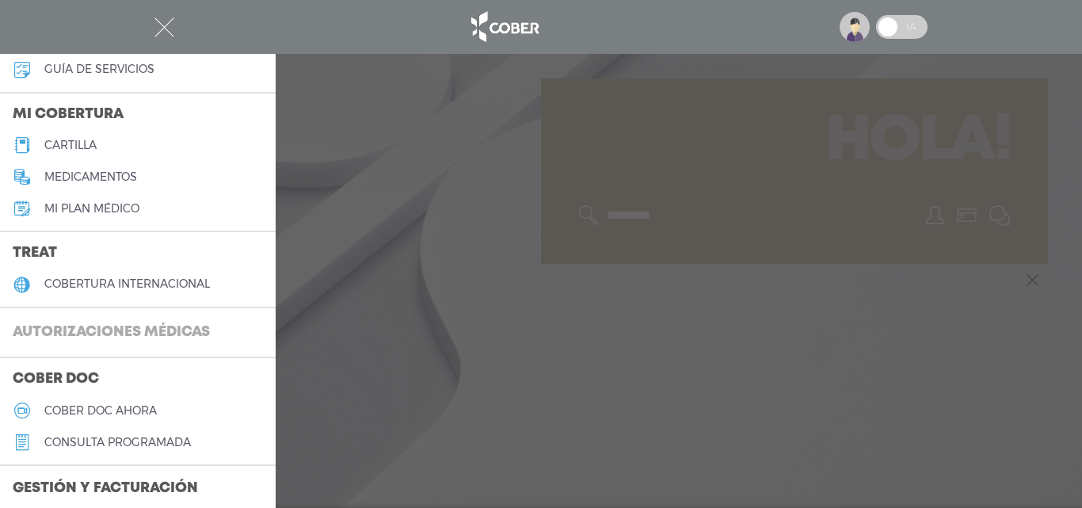
click at [133, 333] on h3 "Autorizaciones médicas" at bounding box center [111, 333] width 223 height 30
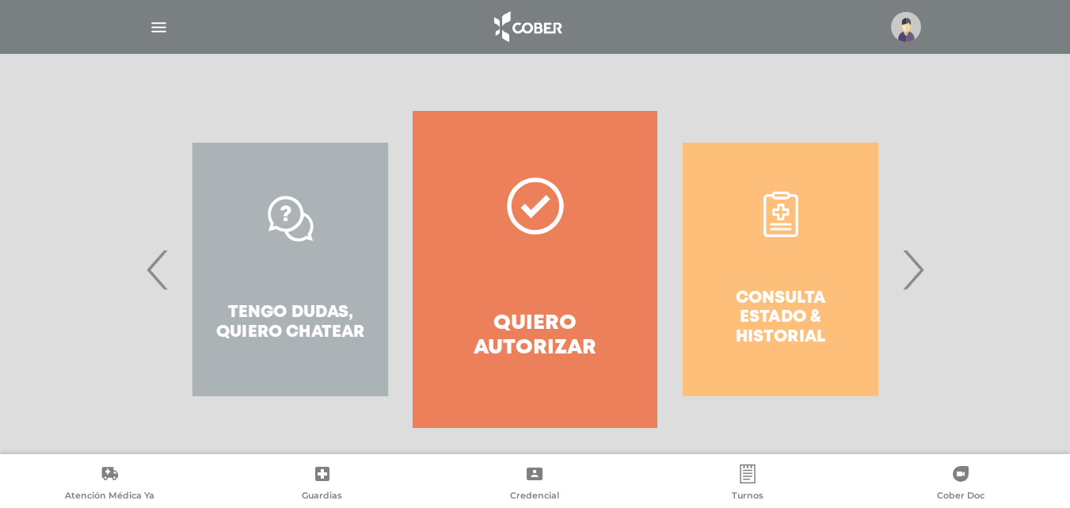
scroll to position [287, 0]
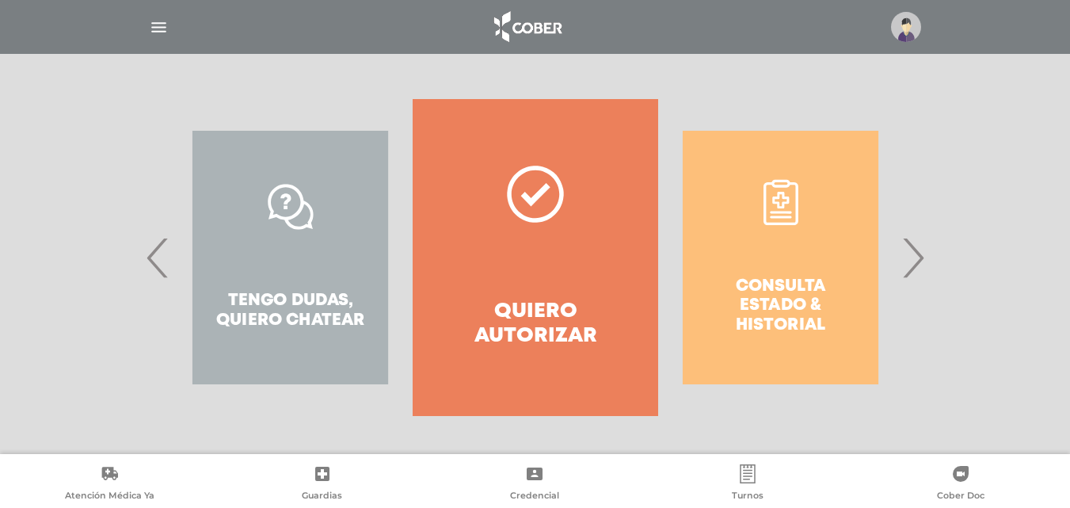
click at [813, 293] on div "Consulta estado & historial" at bounding box center [780, 257] width 245 height 317
click at [914, 265] on span "›" at bounding box center [912, 258] width 31 height 86
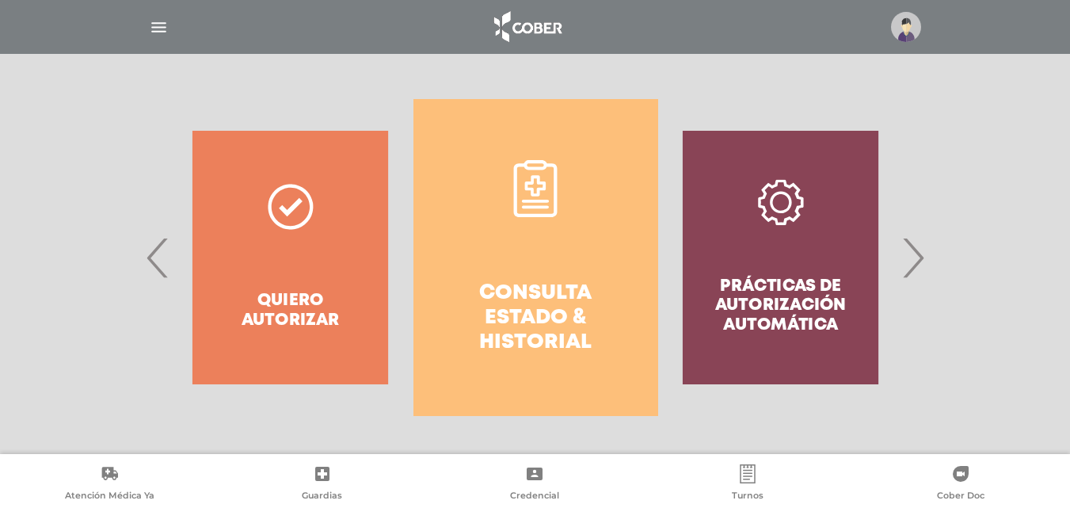
click at [575, 273] on link "Consulta estado & historial" at bounding box center [535, 257] width 245 height 317
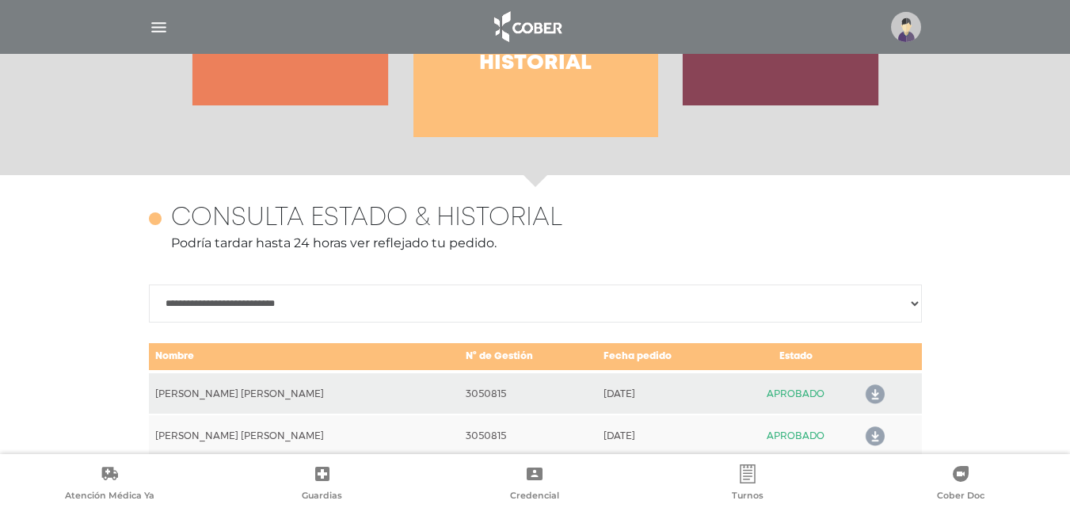
scroll to position [624, 0]
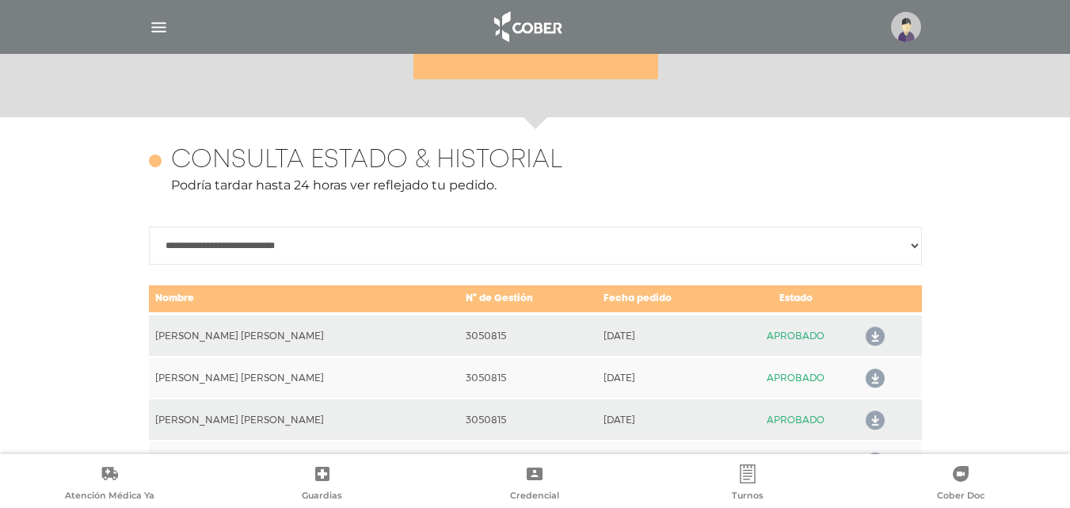
click at [904, 250] on select "**********" at bounding box center [535, 245] width 773 height 38
select select "**********"
click at [149, 226] on select "**********" at bounding box center [535, 245] width 773 height 38
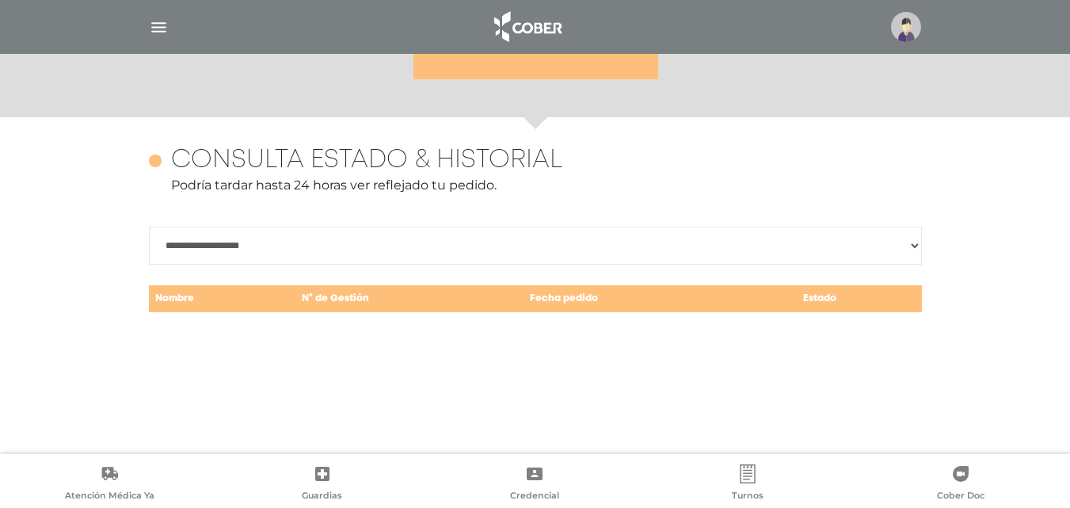
click at [908, 23] on img at bounding box center [906, 27] width 30 height 30
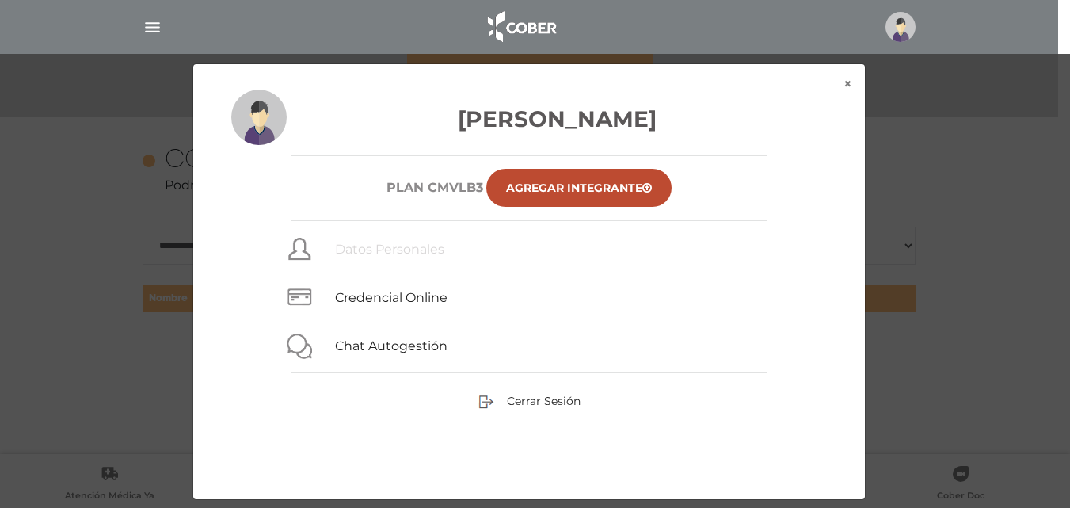
click at [360, 246] on link "Datos Personales" at bounding box center [389, 249] width 109 height 15
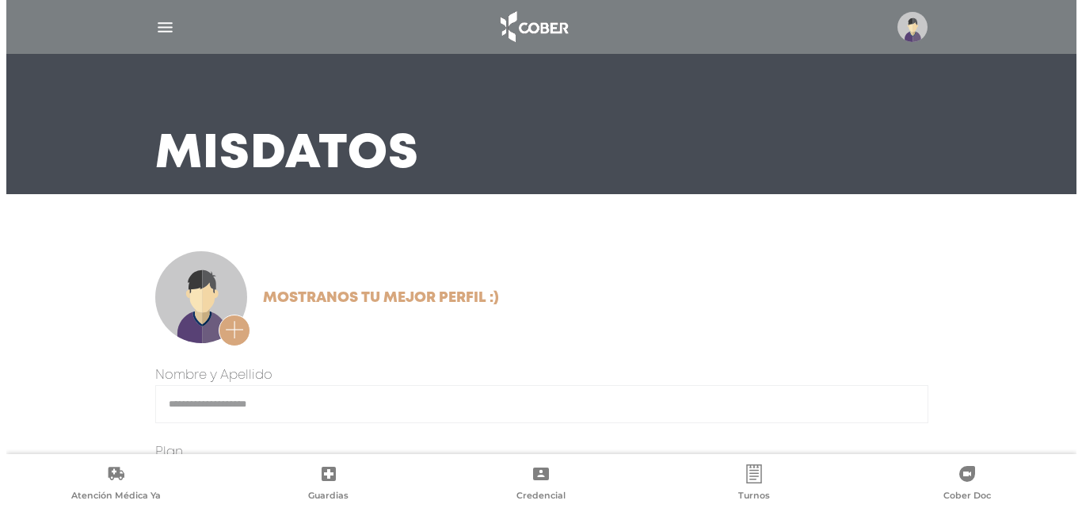
scroll to position [79, 0]
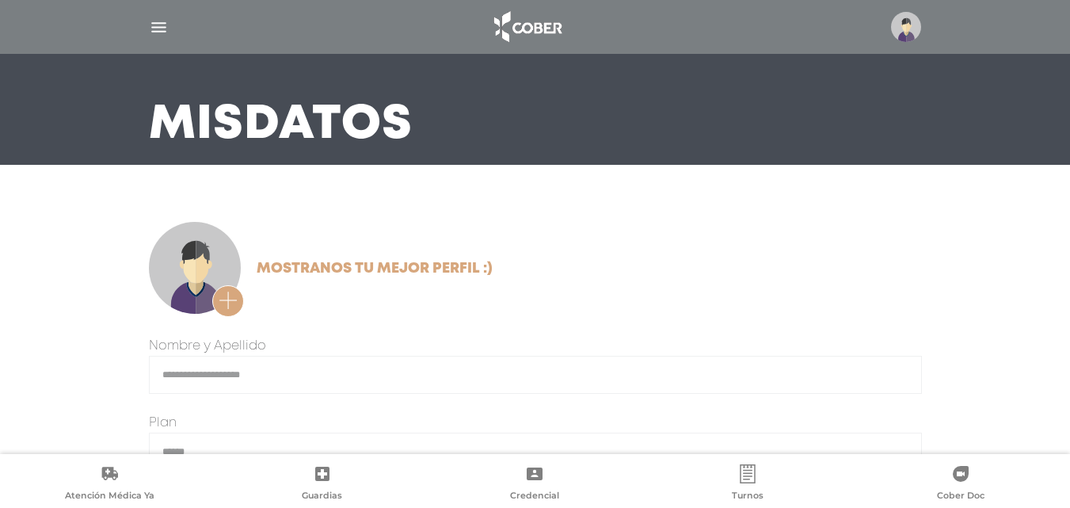
click at [912, 29] on img at bounding box center [906, 27] width 30 height 30
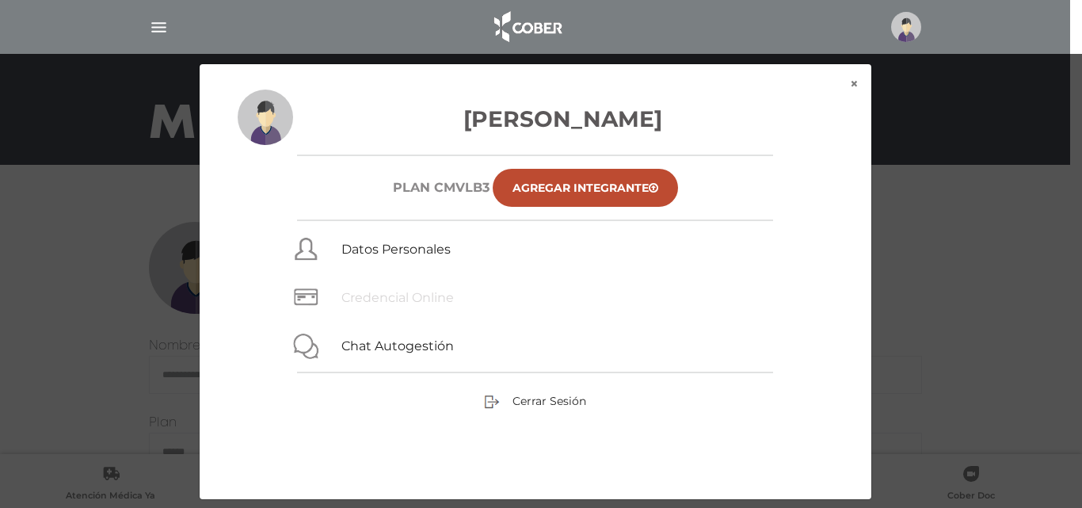
click at [405, 295] on link "Credencial Online" at bounding box center [397, 297] width 112 height 15
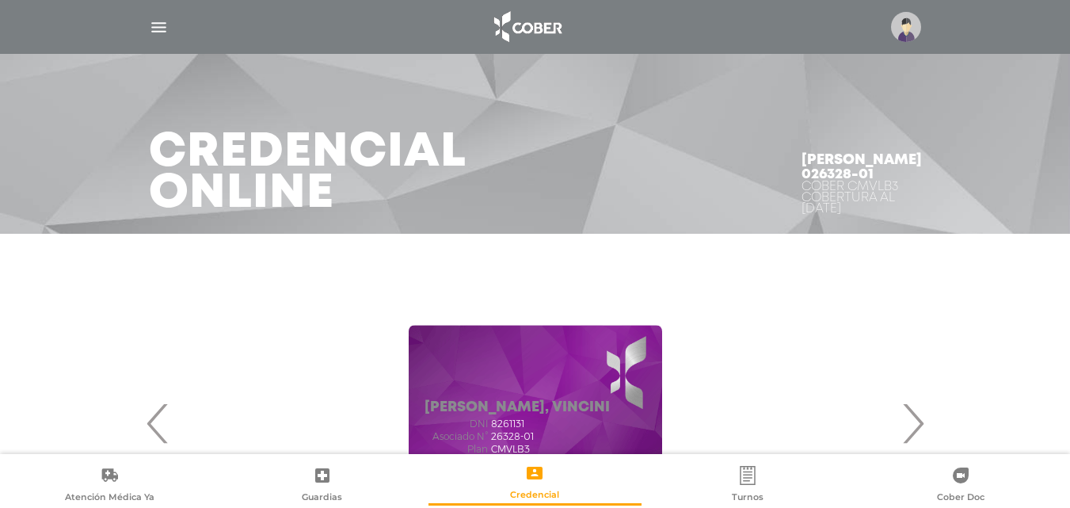
scroll to position [158, 0]
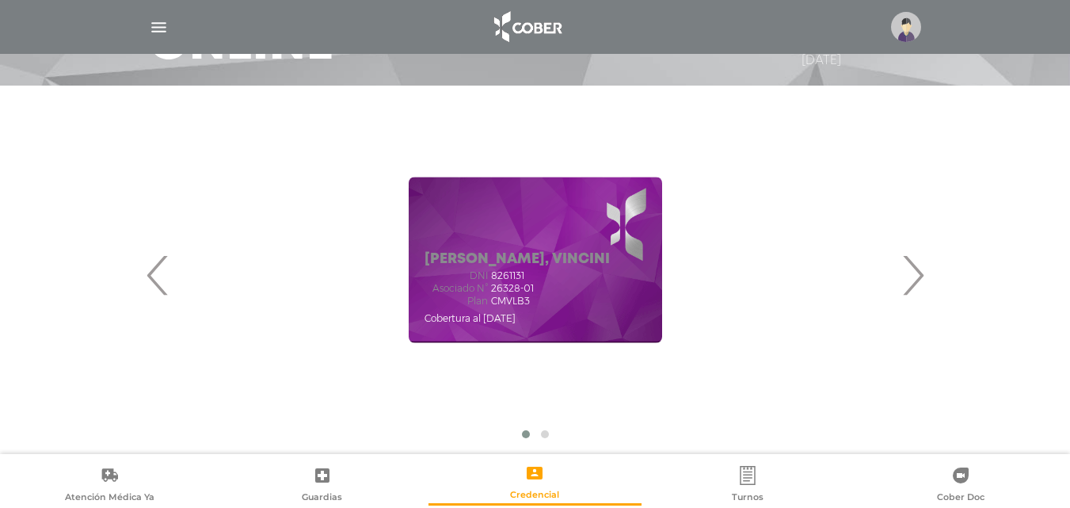
click at [907, 276] on span "›" at bounding box center [912, 275] width 31 height 86
click at [548, 242] on div "[PERSON_NAME], VERONESI DNI 4607399 Asociado N° 26328-00 Plan CMVLB3" at bounding box center [535, 260] width 253 height 166
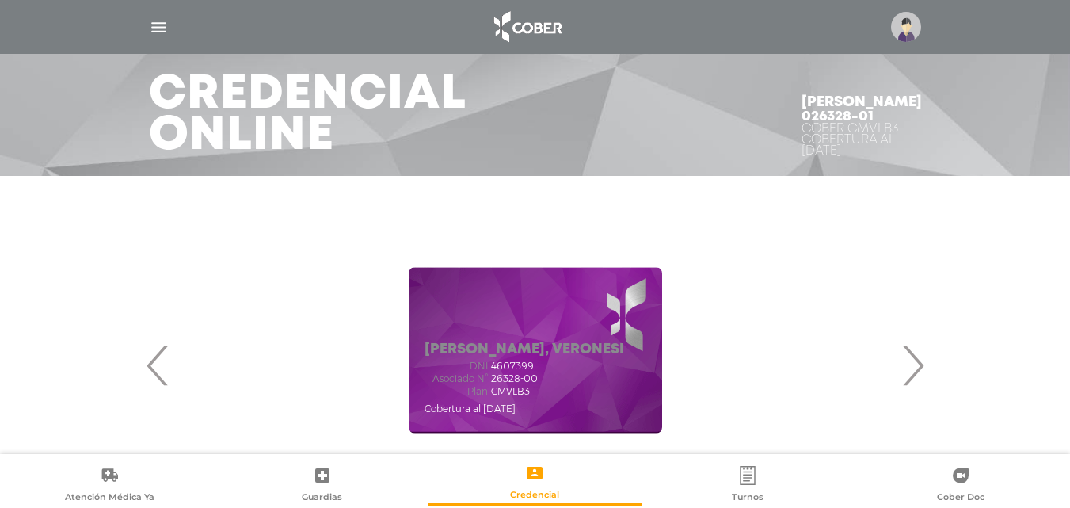
scroll to position [79, 0]
